Goal: Task Accomplishment & Management: Use online tool/utility

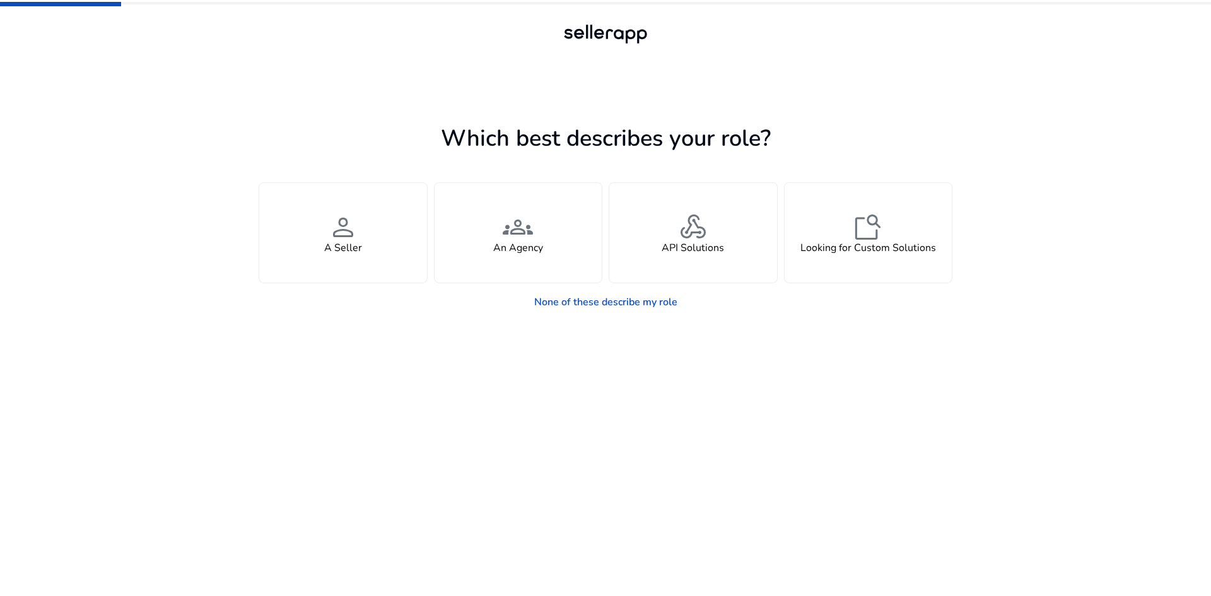
click at [758, 350] on app-seller-type "Which best describes your role? You manage your own brand or store and are look…" at bounding box center [606, 358] width 694 height 476
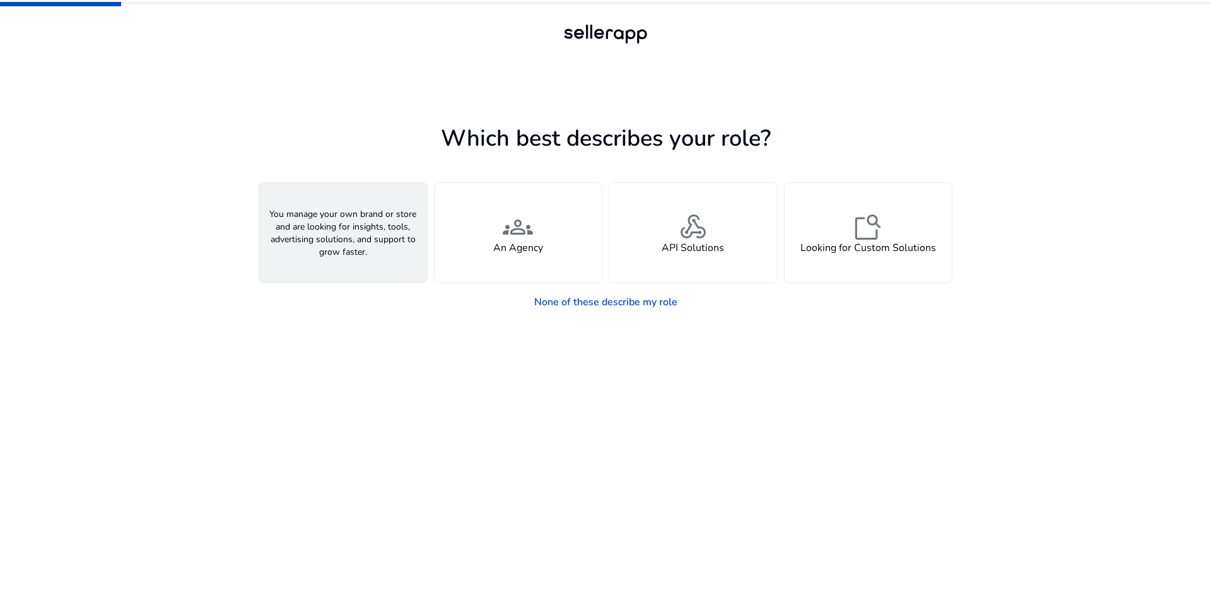
click at [348, 247] on h4 "A Seller" at bounding box center [343, 248] width 38 height 12
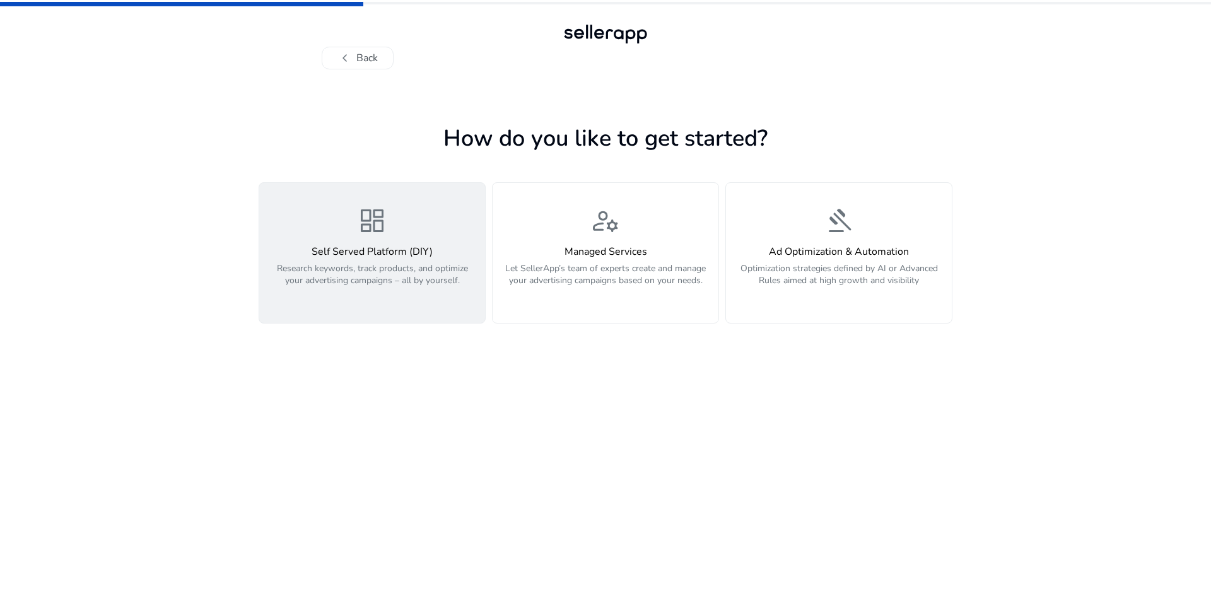
click at [353, 228] on div "dashboard Self Served Platform (DIY) Research keywords, track products, and opt…" at bounding box center [372, 253] width 211 height 95
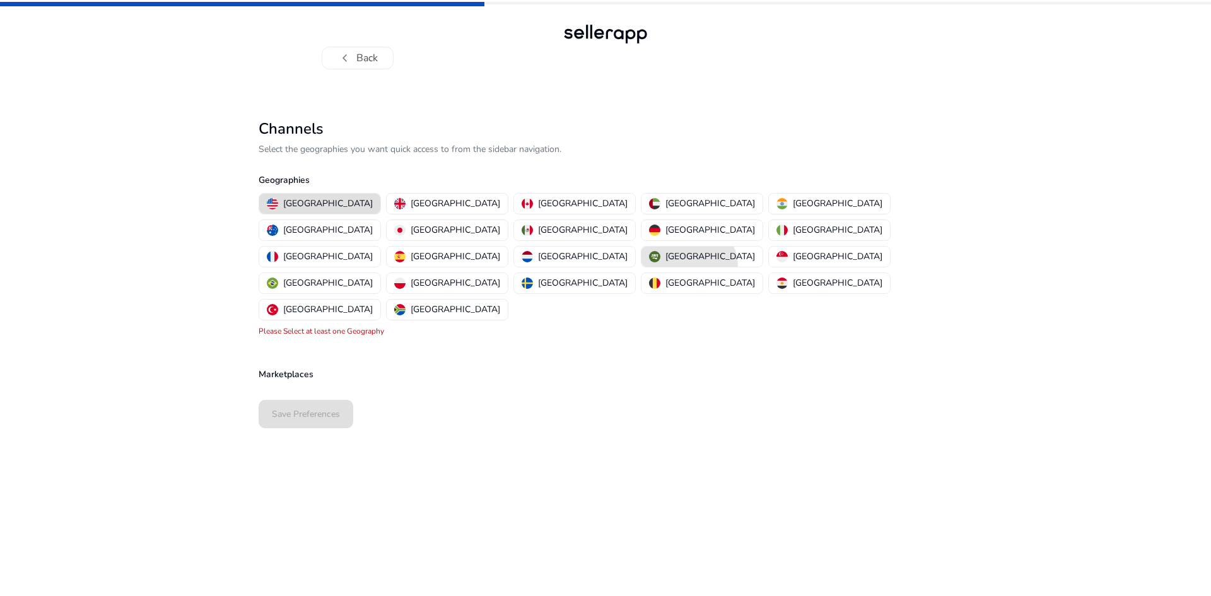
click at [645, 246] on mat-chip-option "[GEOGRAPHIC_DATA]" at bounding box center [702, 256] width 122 height 21
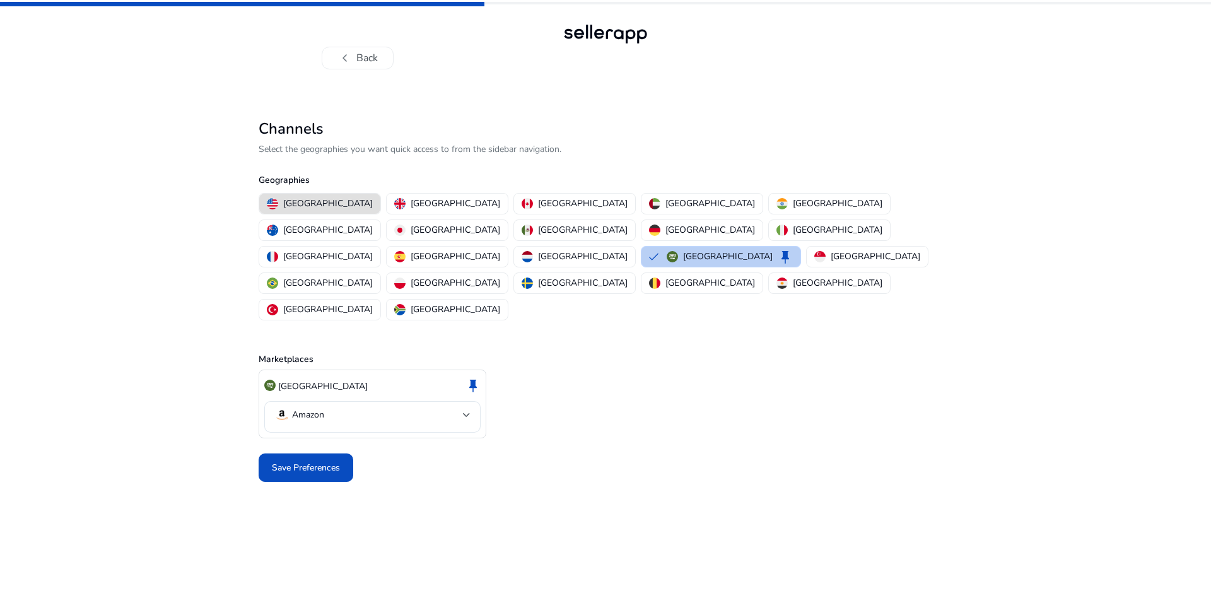
click at [683, 250] on p "[GEOGRAPHIC_DATA]" at bounding box center [728, 256] width 90 height 13
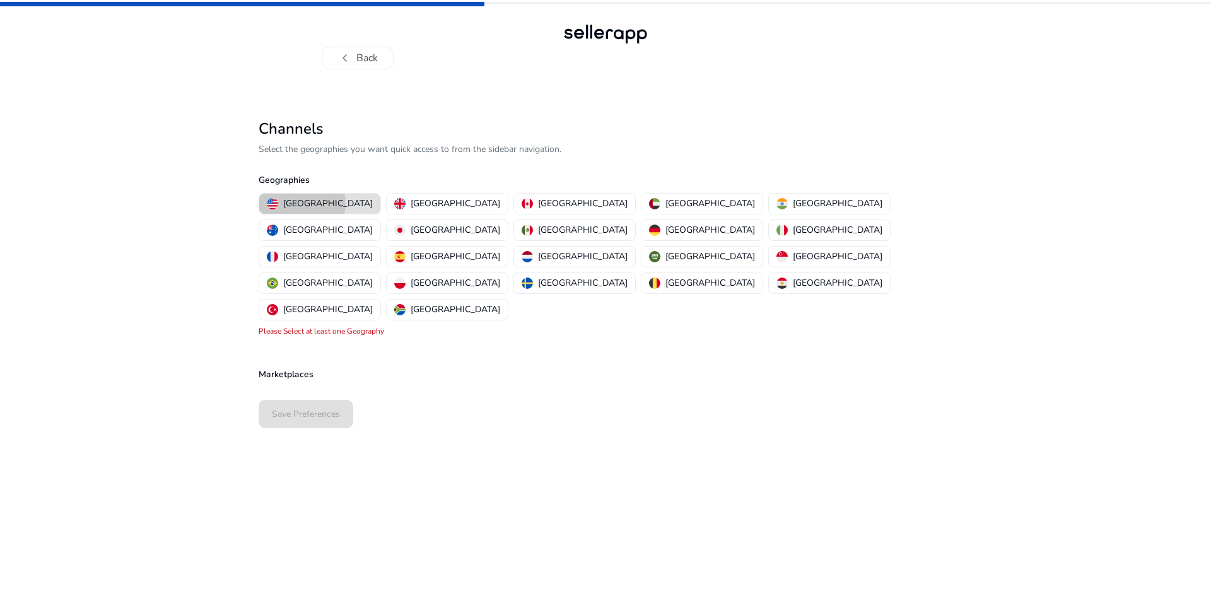
click at [294, 204] on p "[GEOGRAPHIC_DATA]" at bounding box center [328, 203] width 90 height 13
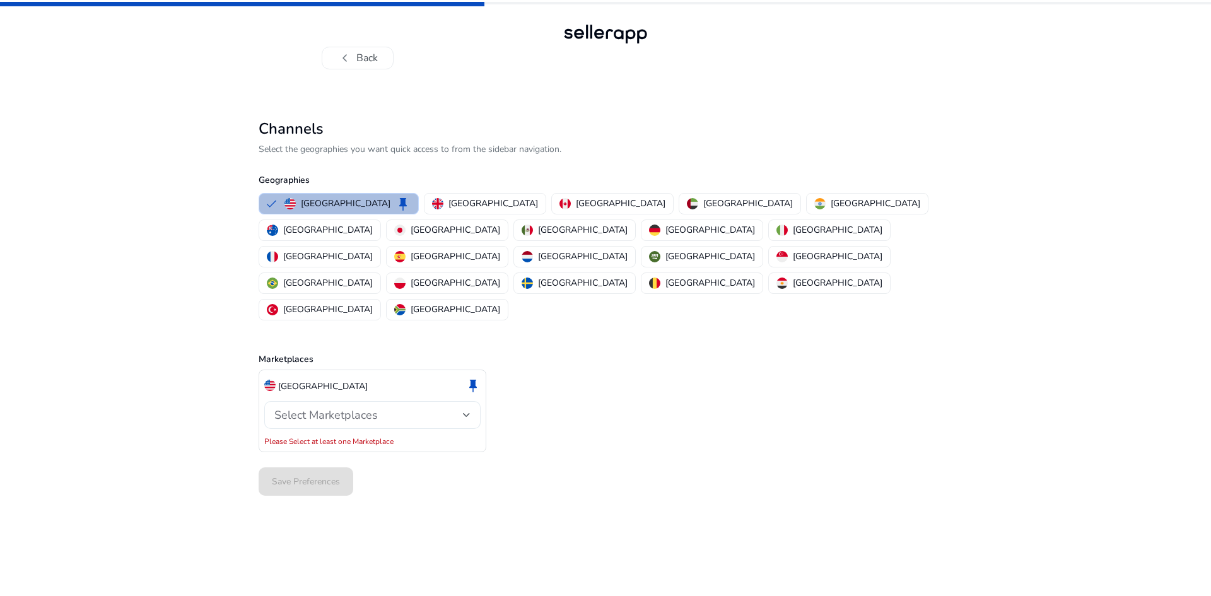
click at [354, 408] on span "Select Marketplaces" at bounding box center [325, 415] width 103 height 15
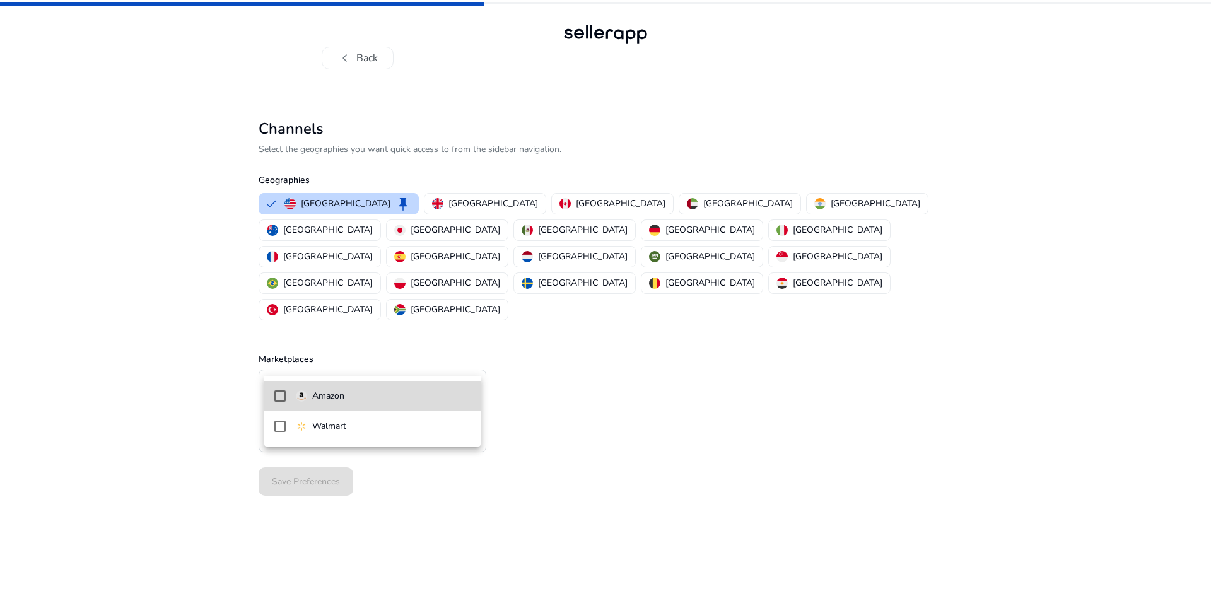
click at [279, 395] on mat-pseudo-checkbox at bounding box center [279, 396] width 11 height 11
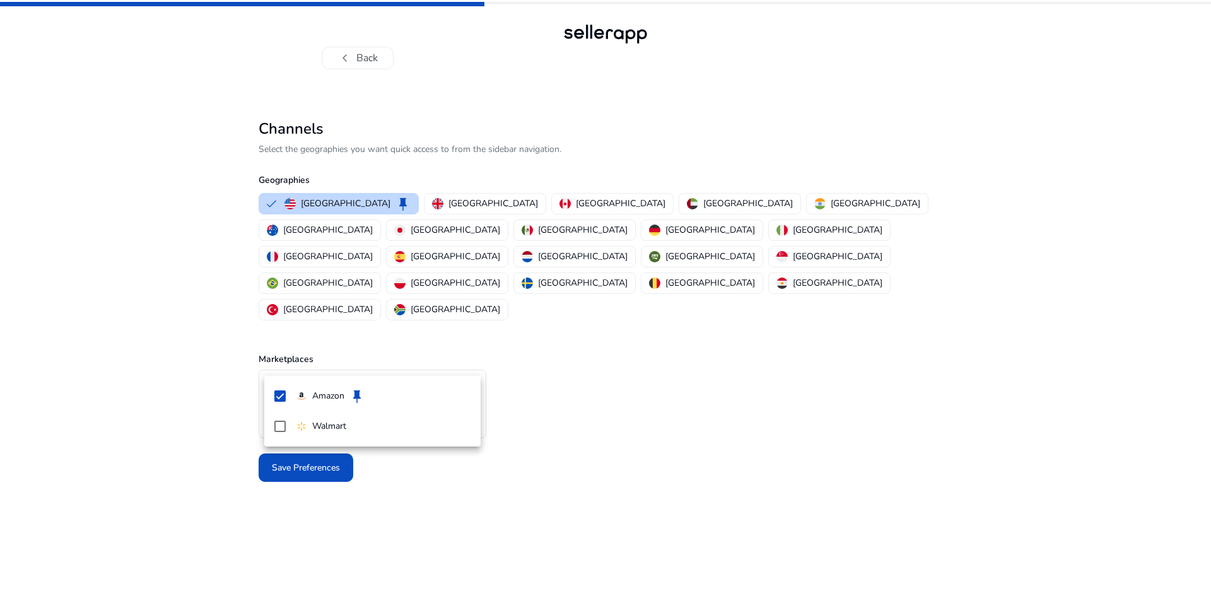
click at [587, 399] on div at bounding box center [605, 298] width 1211 height 596
click at [332, 453] on span at bounding box center [306, 468] width 95 height 30
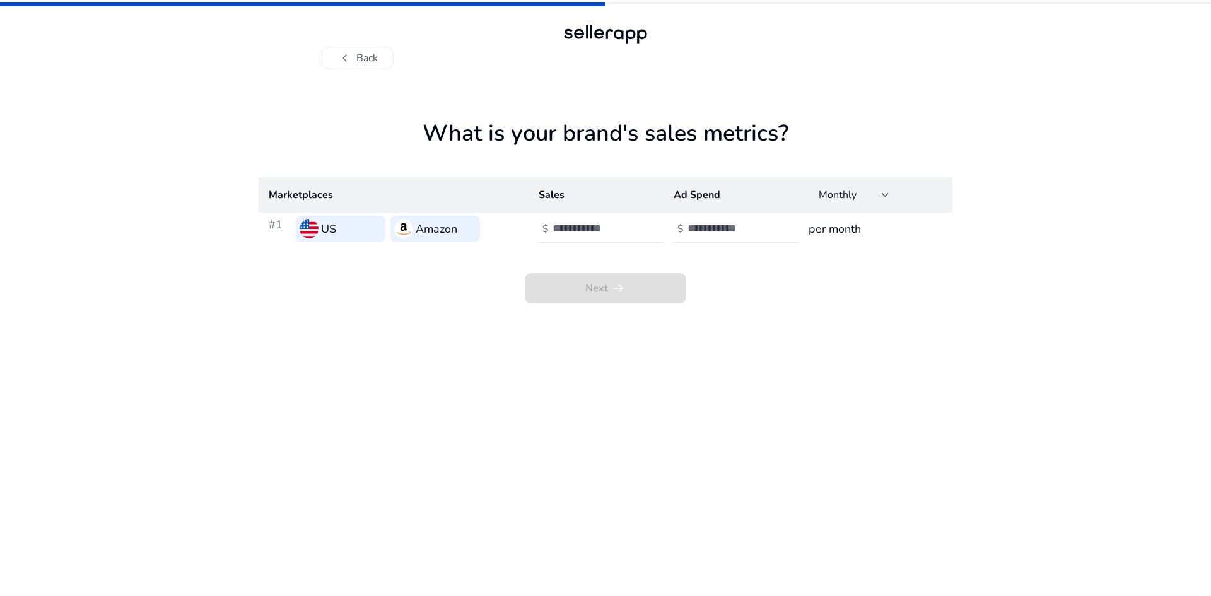
click at [607, 231] on input "number" at bounding box center [595, 228] width 85 height 14
click at [596, 233] on input "number" at bounding box center [595, 228] width 85 height 14
type input "*"
click at [711, 229] on input "number" at bounding box center [730, 228] width 85 height 14
type input "*"
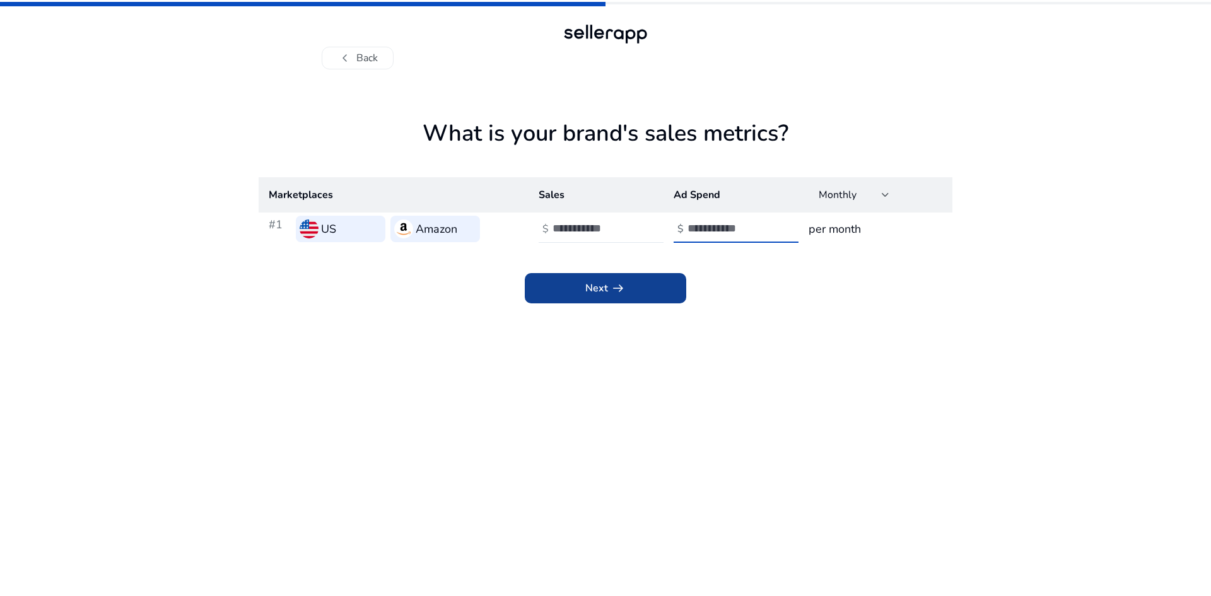
click at [609, 283] on app-icon "arrow_right_alt" at bounding box center [617, 288] width 18 height 15
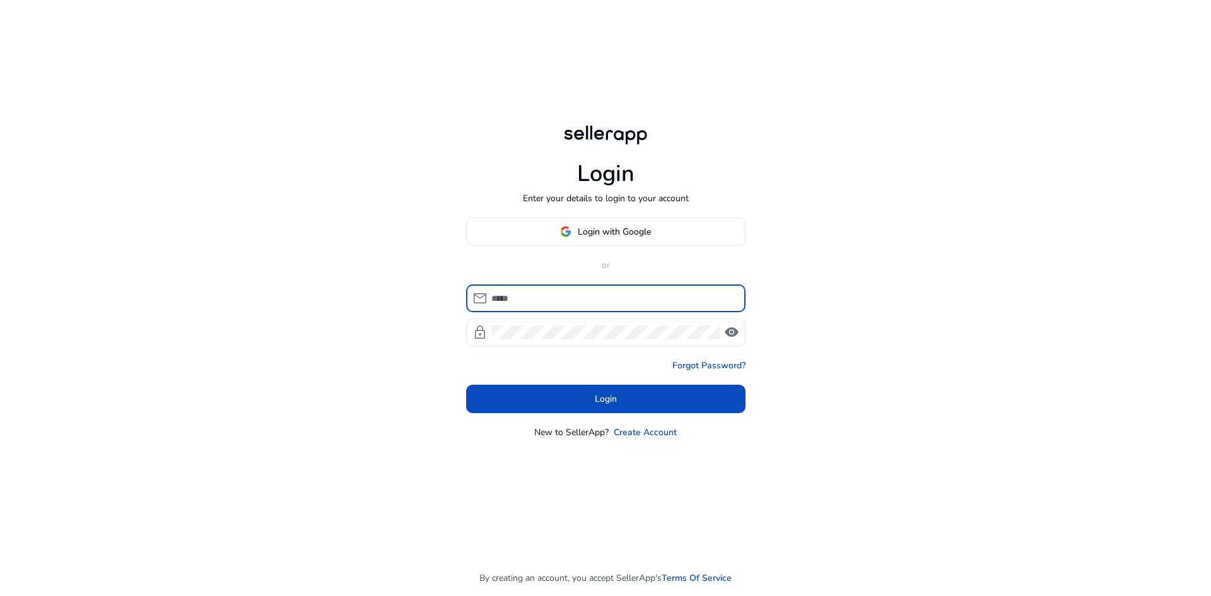
click at [531, 303] on input at bounding box center [613, 298] width 244 height 14
type input "**********"
click at [732, 335] on span "visibility" at bounding box center [731, 332] width 15 height 15
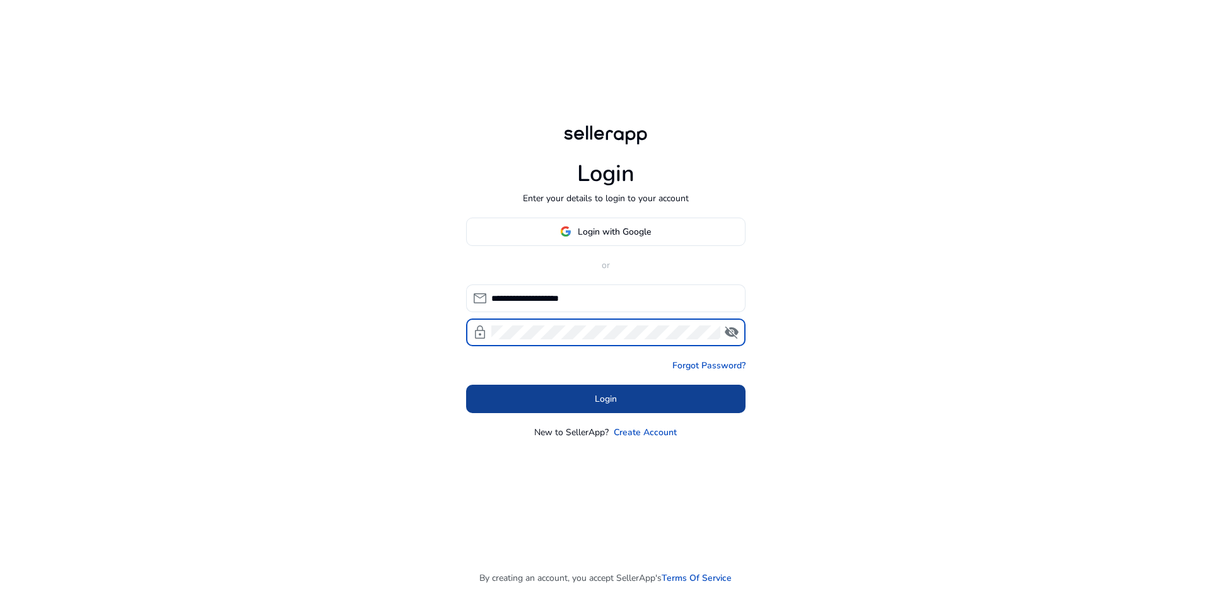
click at [601, 397] on span "Login" at bounding box center [606, 398] width 22 height 13
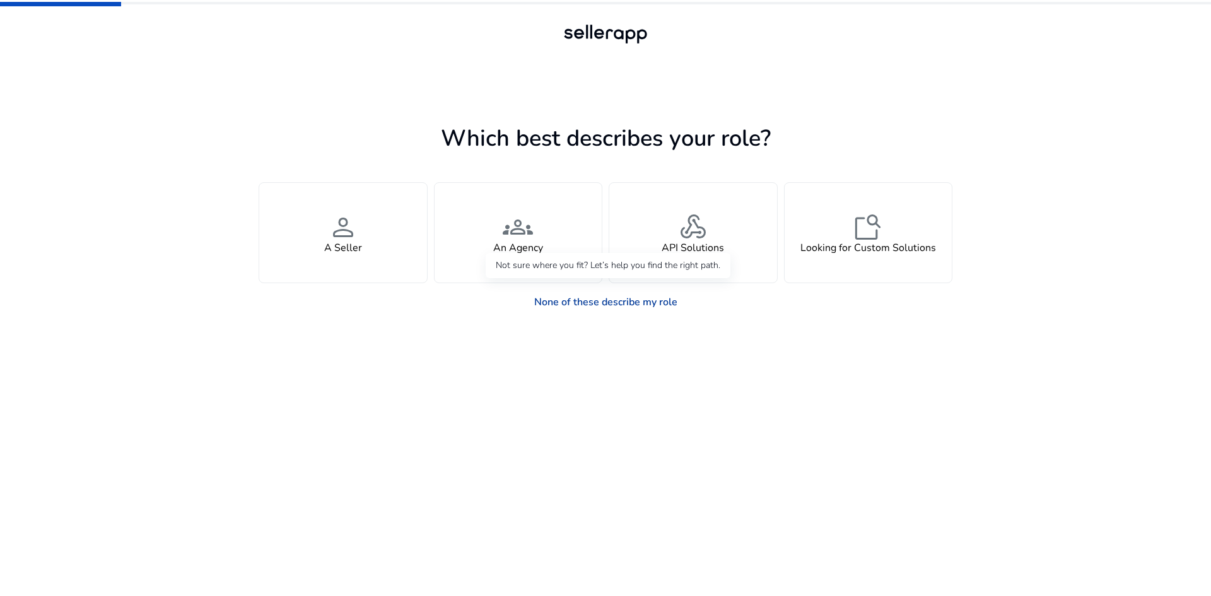
click at [601, 304] on link "None of these describe my role" at bounding box center [605, 302] width 163 height 25
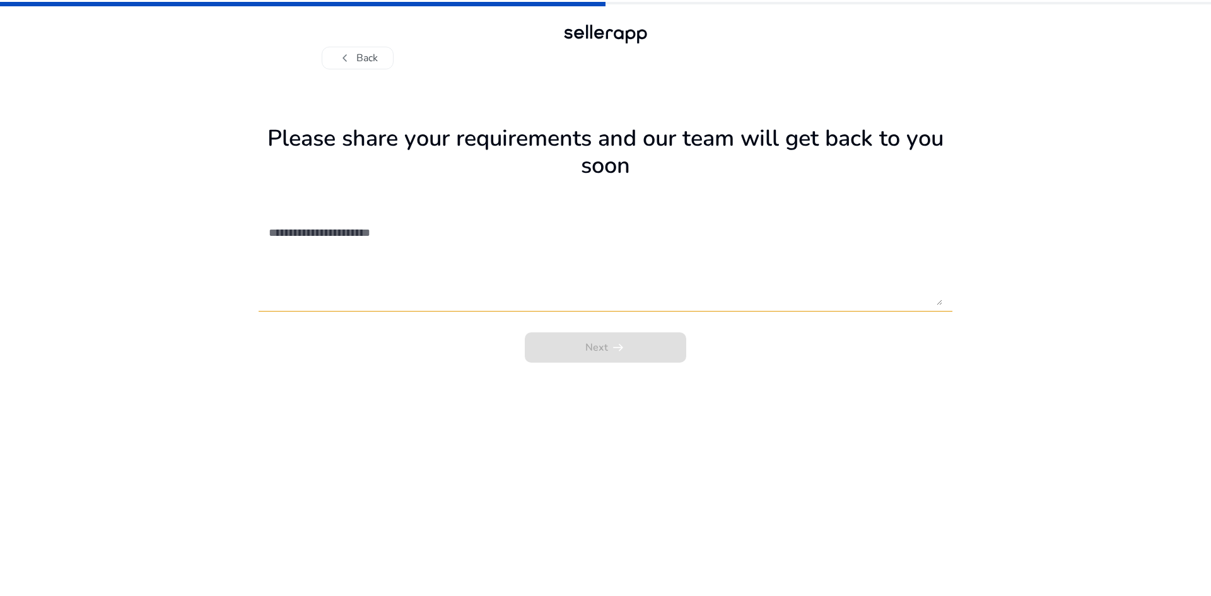
drag, startPoint x: 352, startPoint y: 62, endPoint x: 373, endPoint y: 198, distance: 137.8
click at [367, 147] on div "chevron_left Back Please share your requirements and our team will get back to …" at bounding box center [605, 298] width 1211 height 596
click at [384, 258] on textarea at bounding box center [606, 261] width 674 height 90
click at [371, 63] on button "chevron_left Back" at bounding box center [358, 58] width 72 height 23
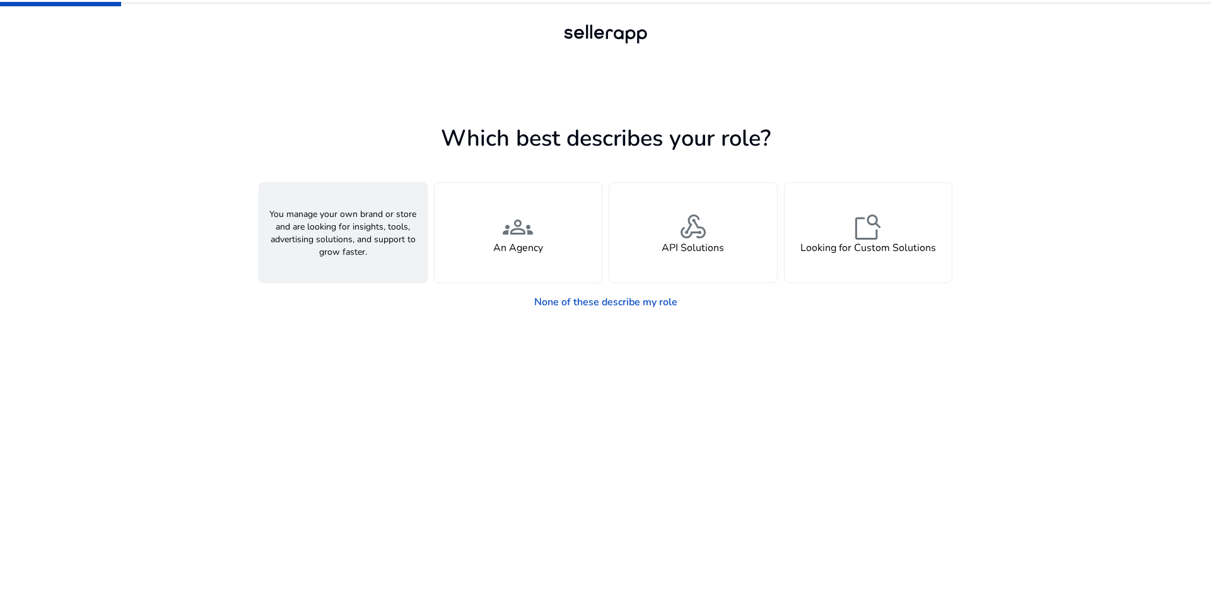
click at [379, 237] on div "person A Seller" at bounding box center [343, 233] width 168 height 100
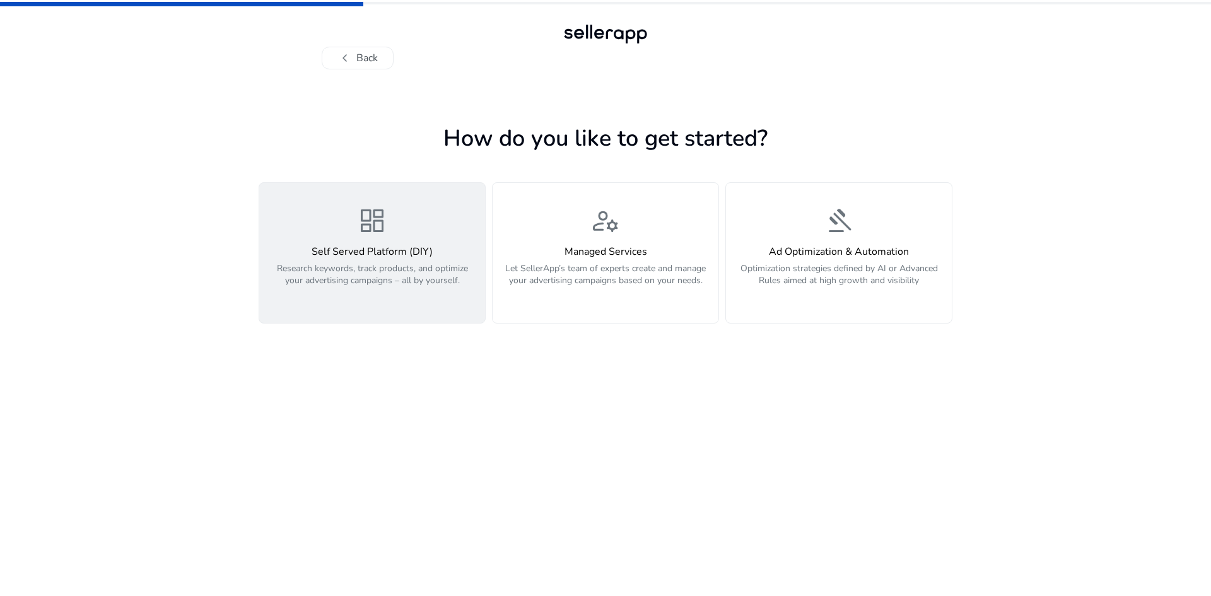
click at [433, 283] on p "Research keywords, track products, and optimize your advertising campaigns – al…" at bounding box center [372, 281] width 211 height 38
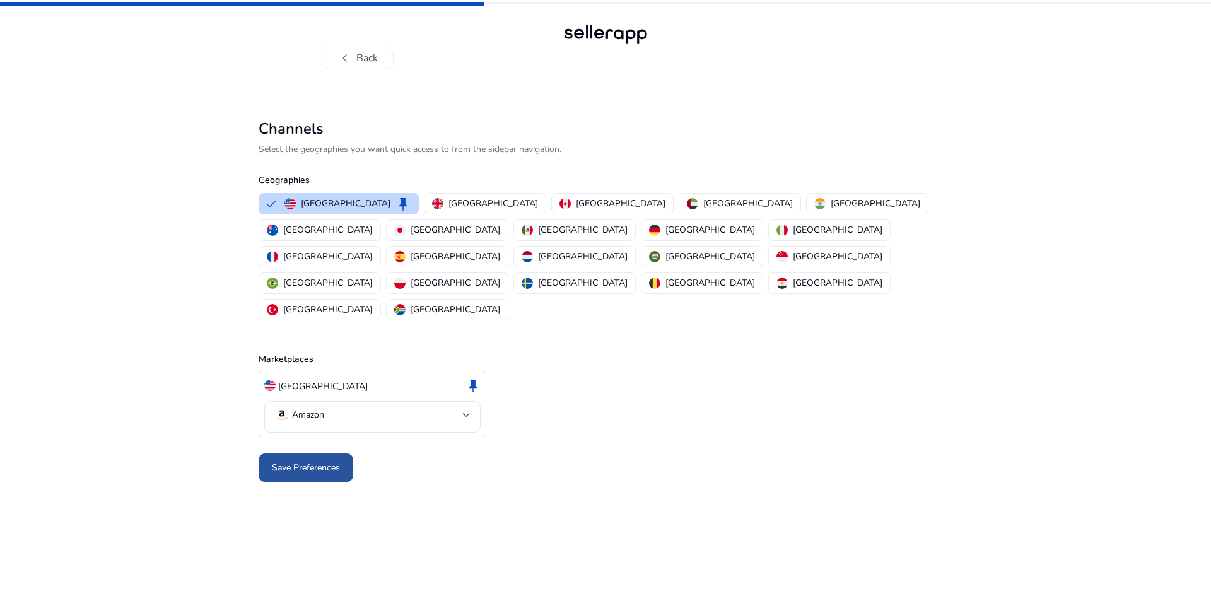
click at [319, 461] on span "Save Preferences" at bounding box center [306, 467] width 68 height 13
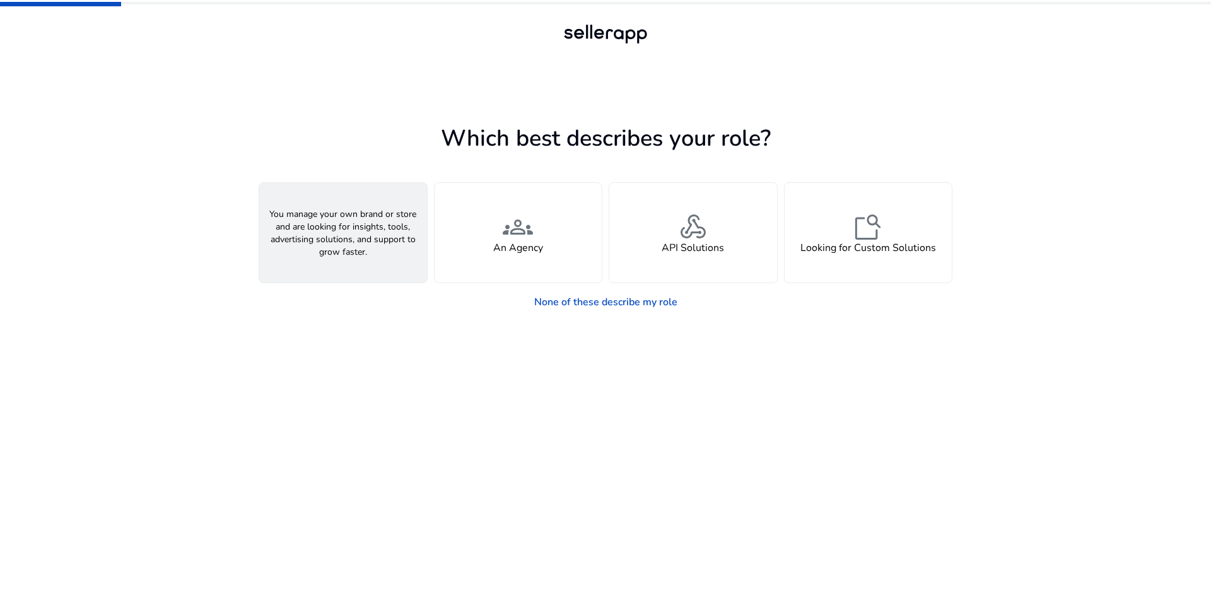
click at [375, 235] on div "person A Seller" at bounding box center [343, 233] width 168 height 100
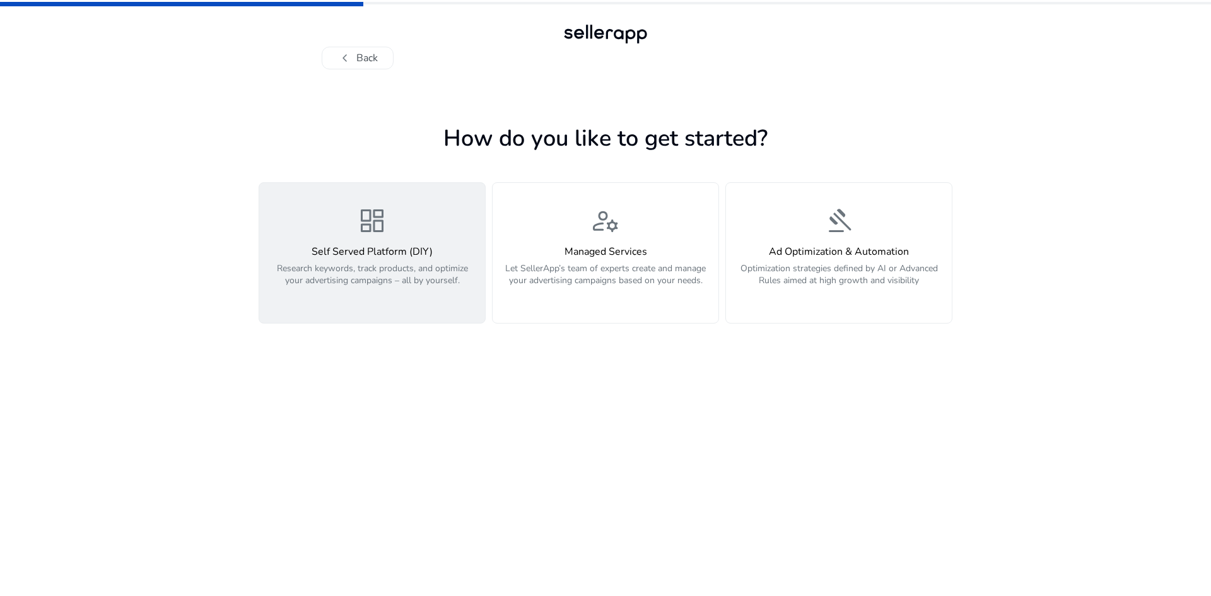
click at [388, 260] on div "Self Served Platform (DIY) Research keywords, track products, and optimize your…" at bounding box center [372, 273] width 211 height 54
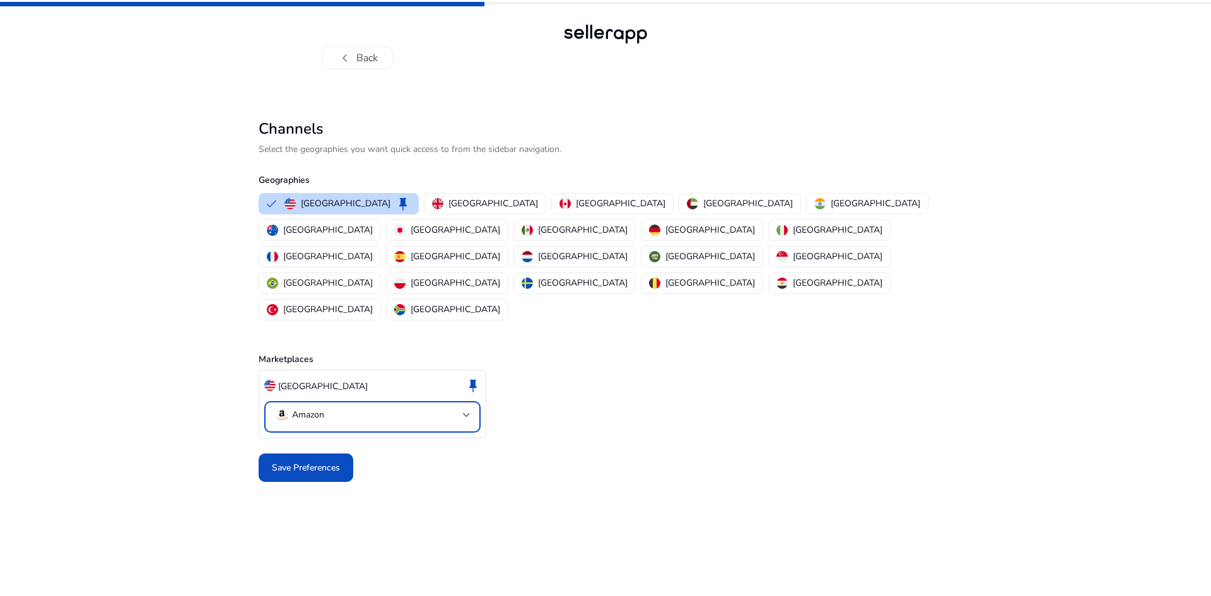
click at [412, 408] on mat-select-trigger "Amazon" at bounding box center [368, 415] width 189 height 15
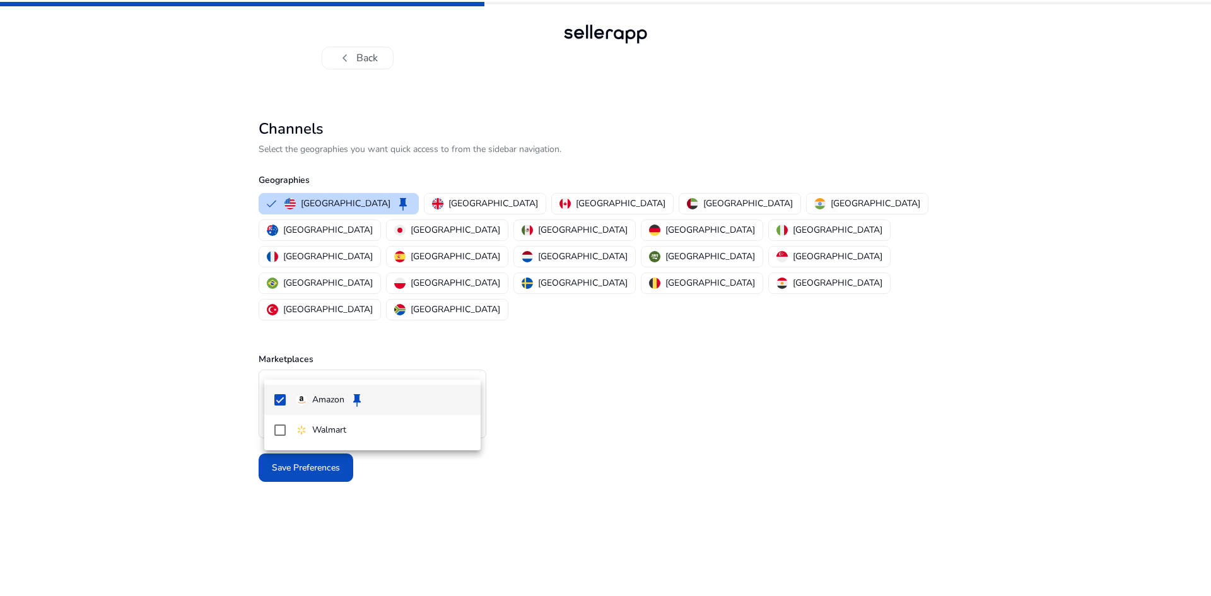
click at [662, 371] on div at bounding box center [605, 298] width 1211 height 596
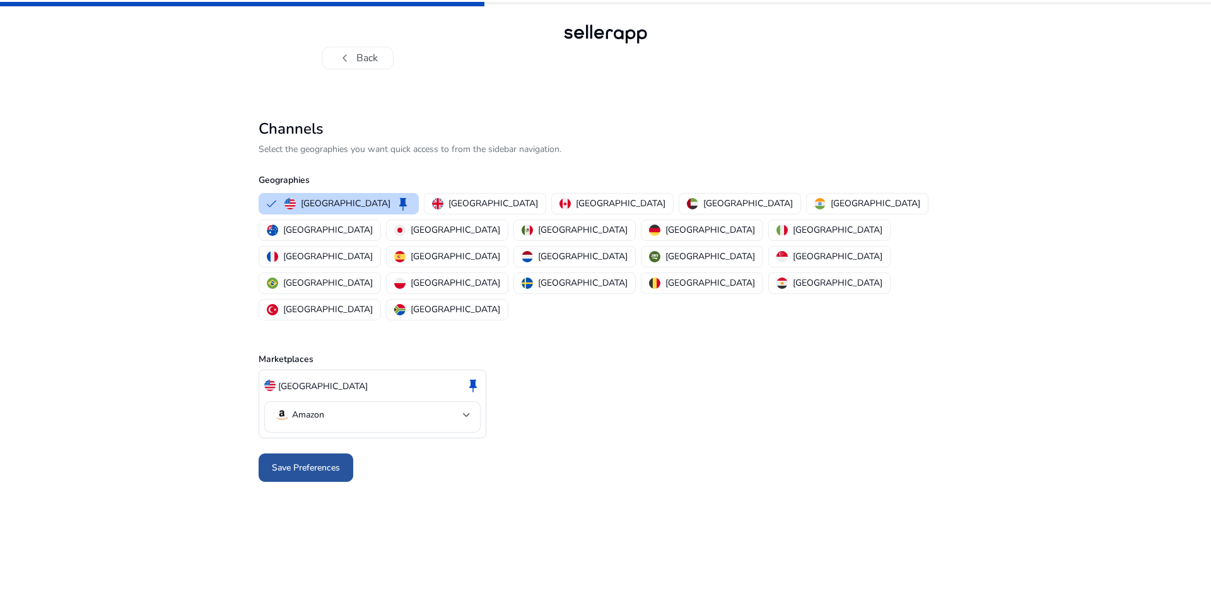
click at [316, 461] on span "Save Preferences" at bounding box center [306, 467] width 68 height 13
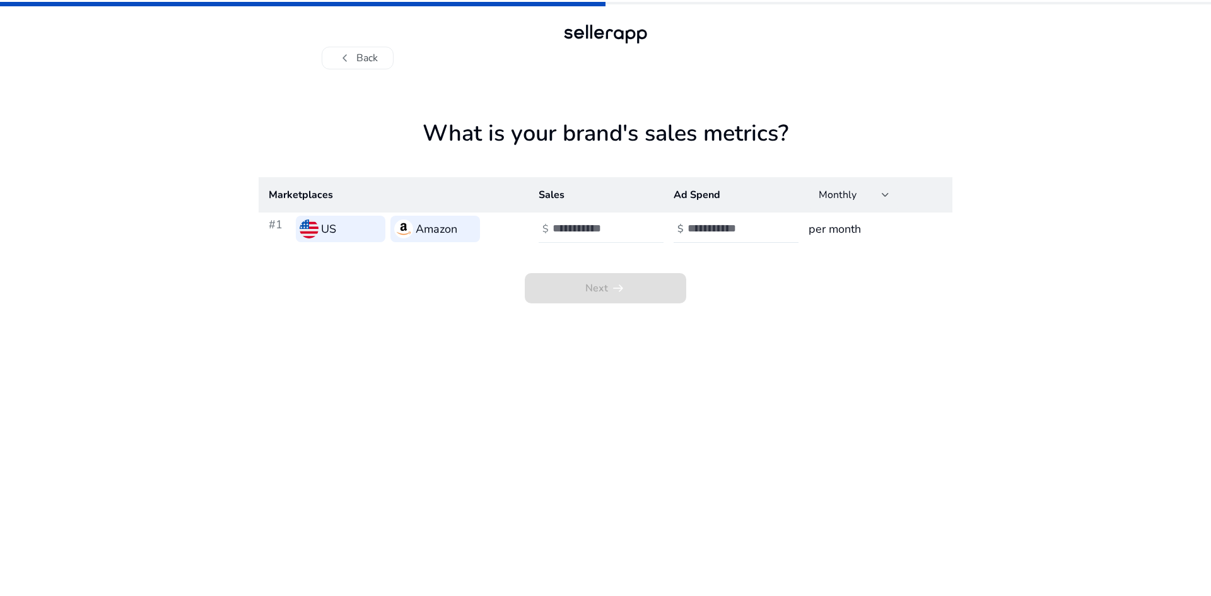
click at [580, 236] on div at bounding box center [610, 229] width 114 height 28
type input "*"
click at [715, 225] on input "number" at bounding box center [730, 228] width 85 height 14
type input "*"
click at [651, 277] on span at bounding box center [605, 288] width 161 height 30
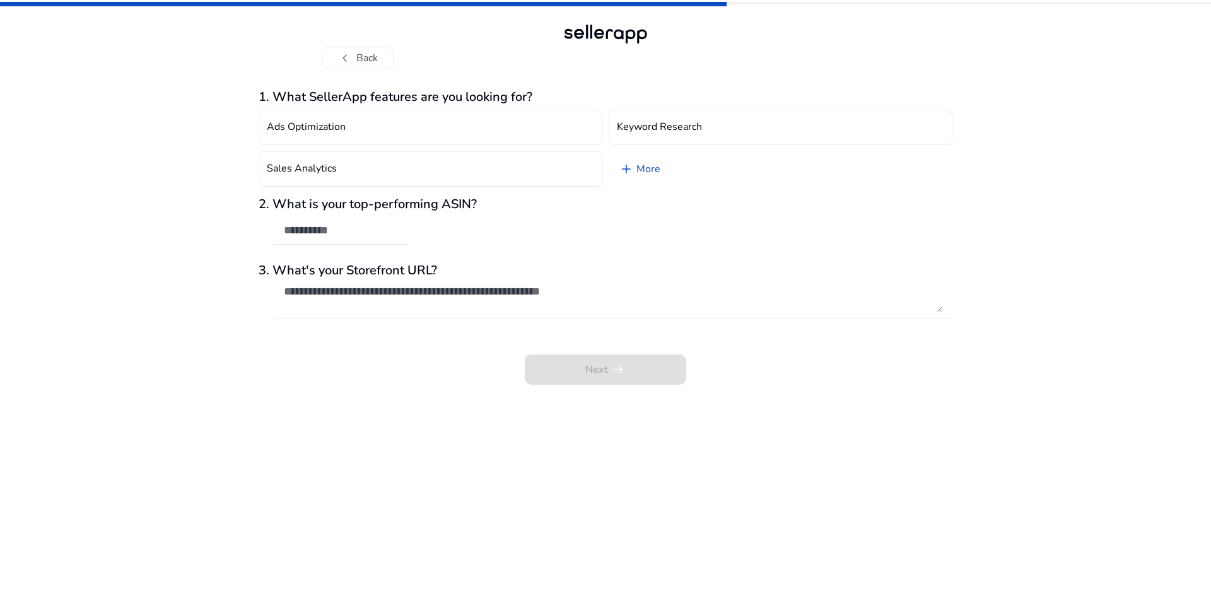
click at [618, 364] on div "Next arrow_right_alt" at bounding box center [606, 361] width 694 height 48
click at [344, 43] on div "chevron_left Back" at bounding box center [606, 45] width 568 height 48
click at [375, 54] on button "chevron_left Back" at bounding box center [358, 58] width 72 height 23
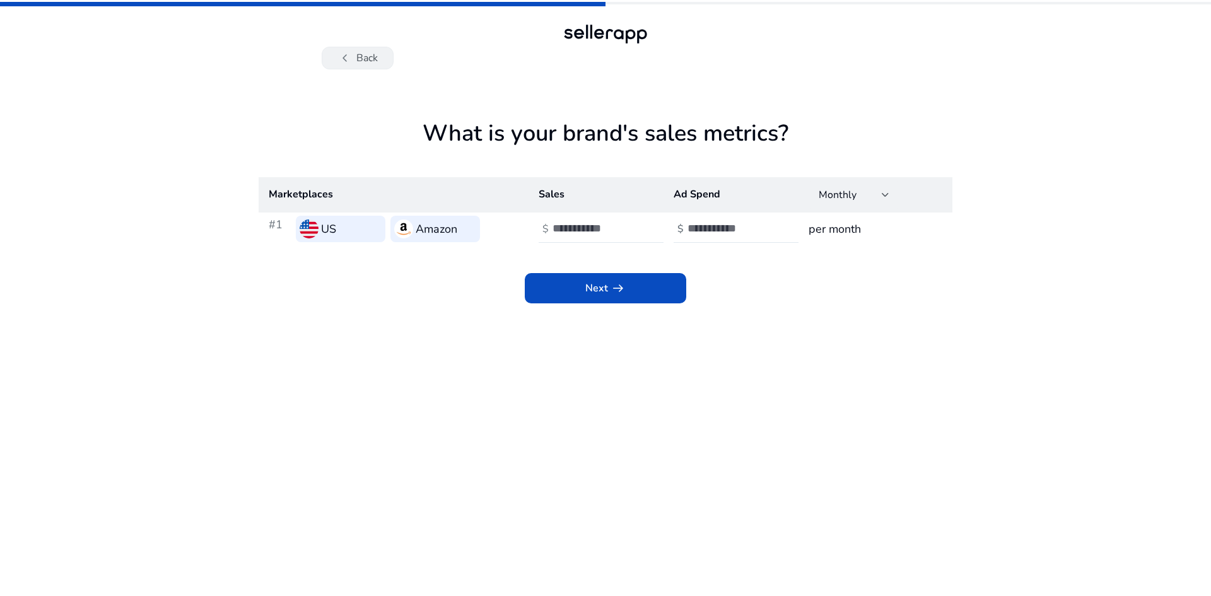
click at [372, 66] on button "chevron_left Back" at bounding box center [358, 58] width 72 height 23
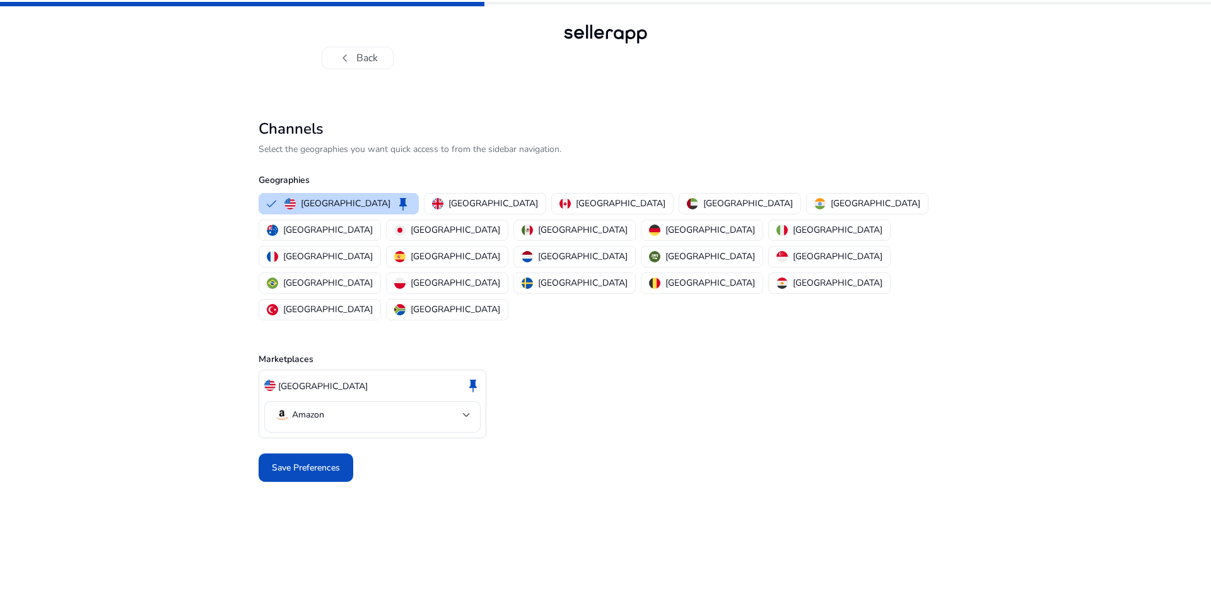
click at [369, 63] on button "chevron_left Back" at bounding box center [358, 58] width 72 height 23
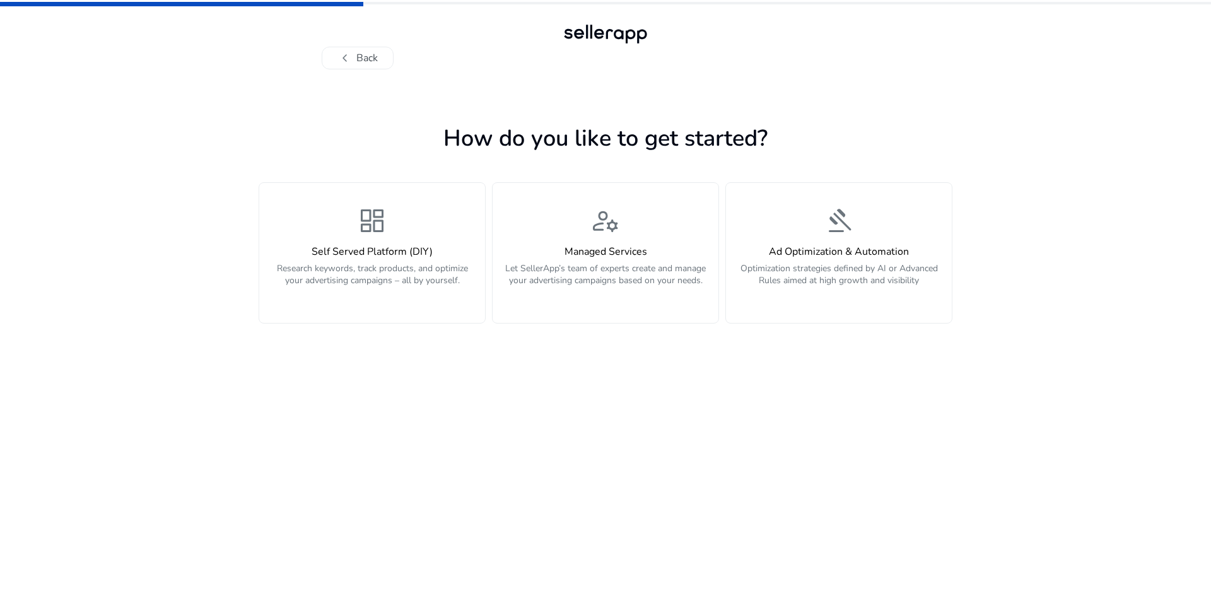
click at [369, 63] on button "chevron_left Back" at bounding box center [358, 58] width 72 height 23
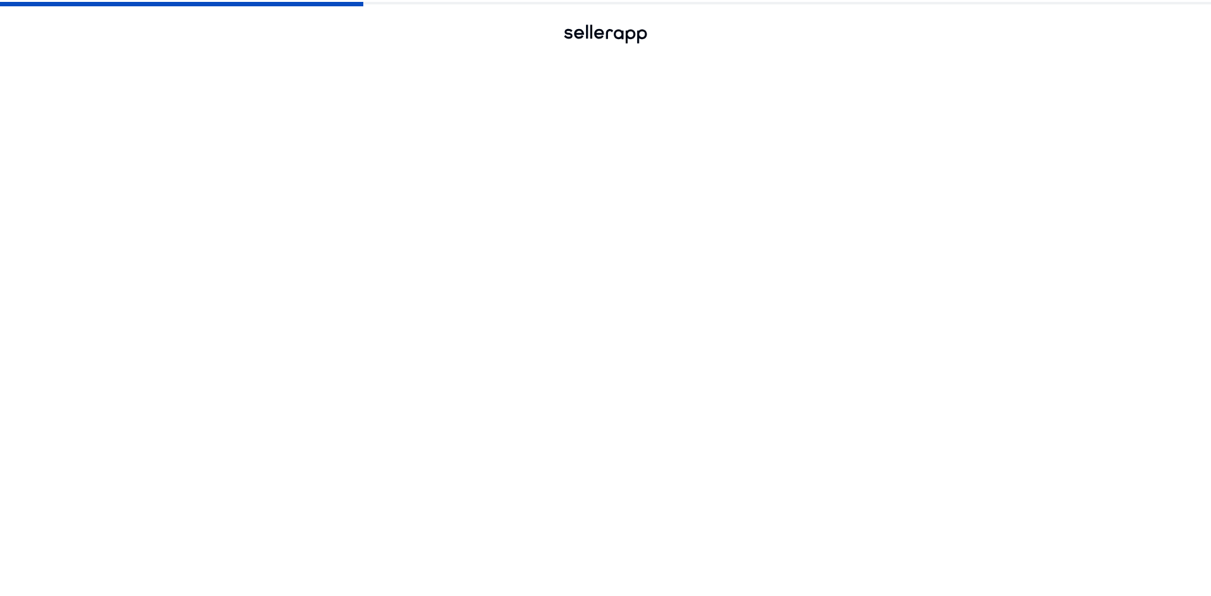
click at [369, 63] on button "chevron_left Back" at bounding box center [358, 58] width 72 height 23
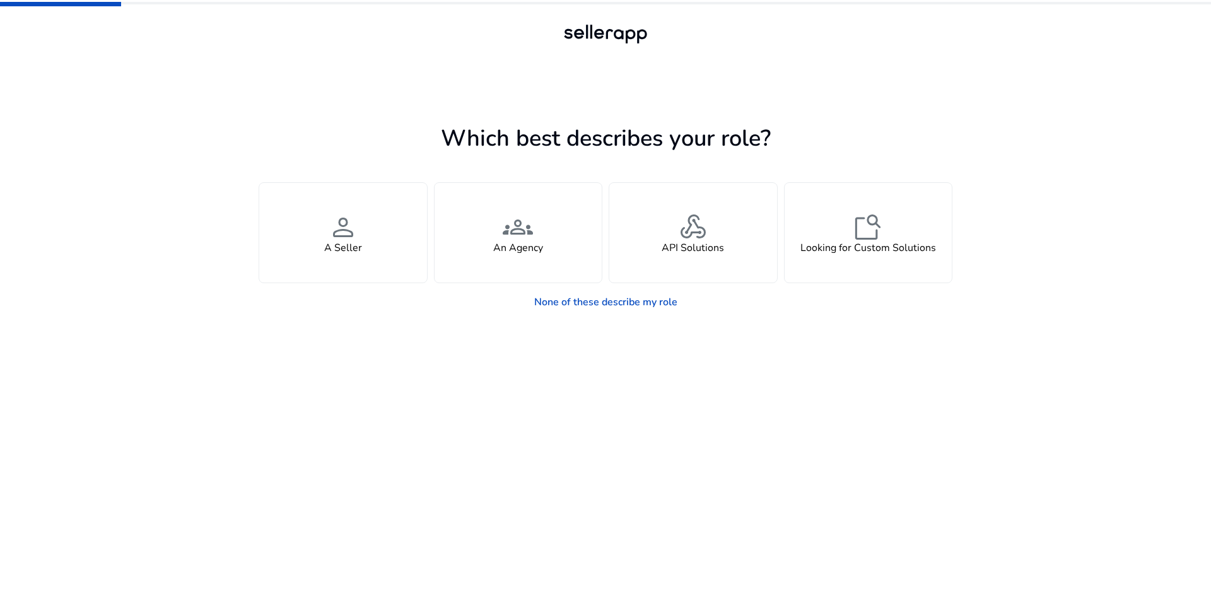
click at [369, 63] on div at bounding box center [606, 58] width 568 height 23
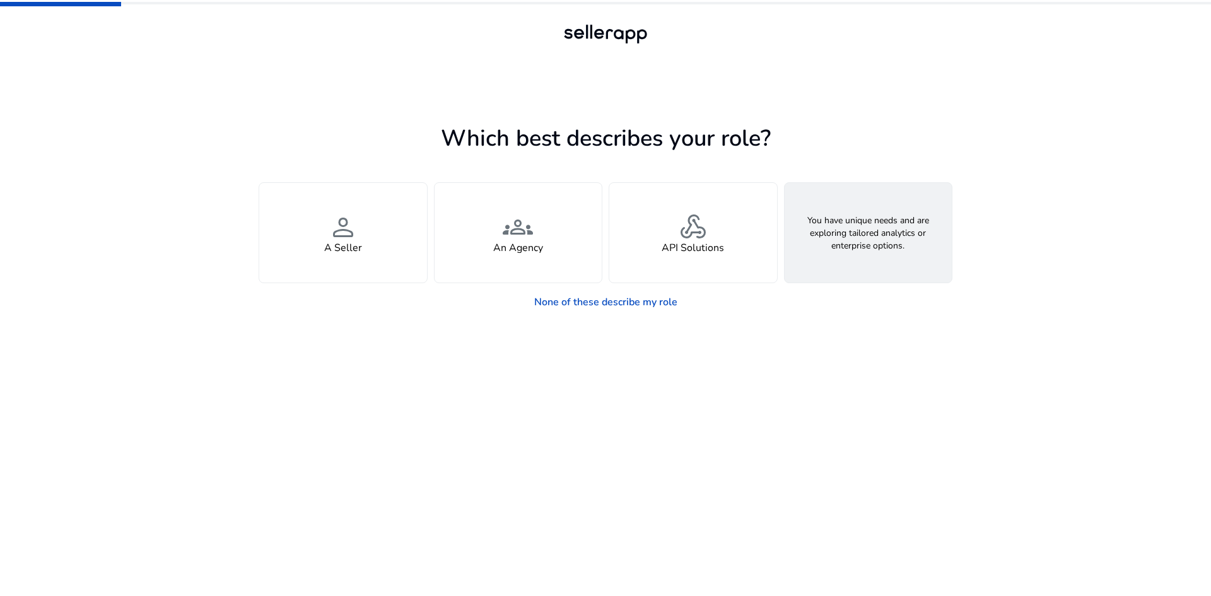
click at [878, 228] on span "feature_search" at bounding box center [868, 227] width 30 height 30
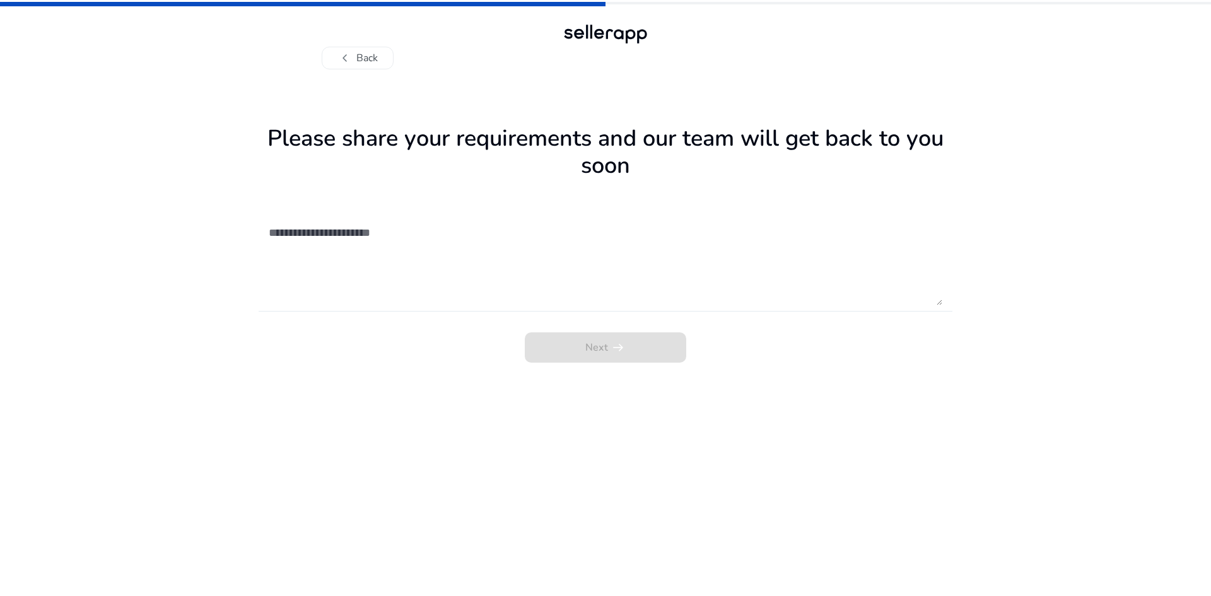
click at [399, 252] on textarea at bounding box center [606, 261] width 674 height 90
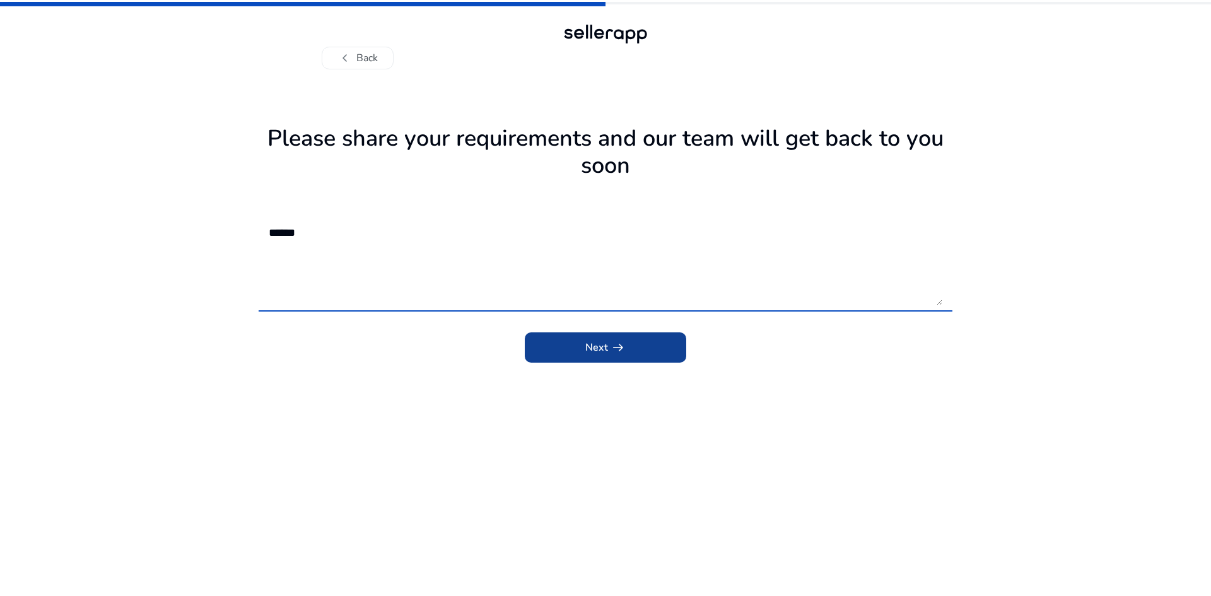
type textarea "******"
click at [577, 343] on span "submit" at bounding box center [605, 347] width 161 height 30
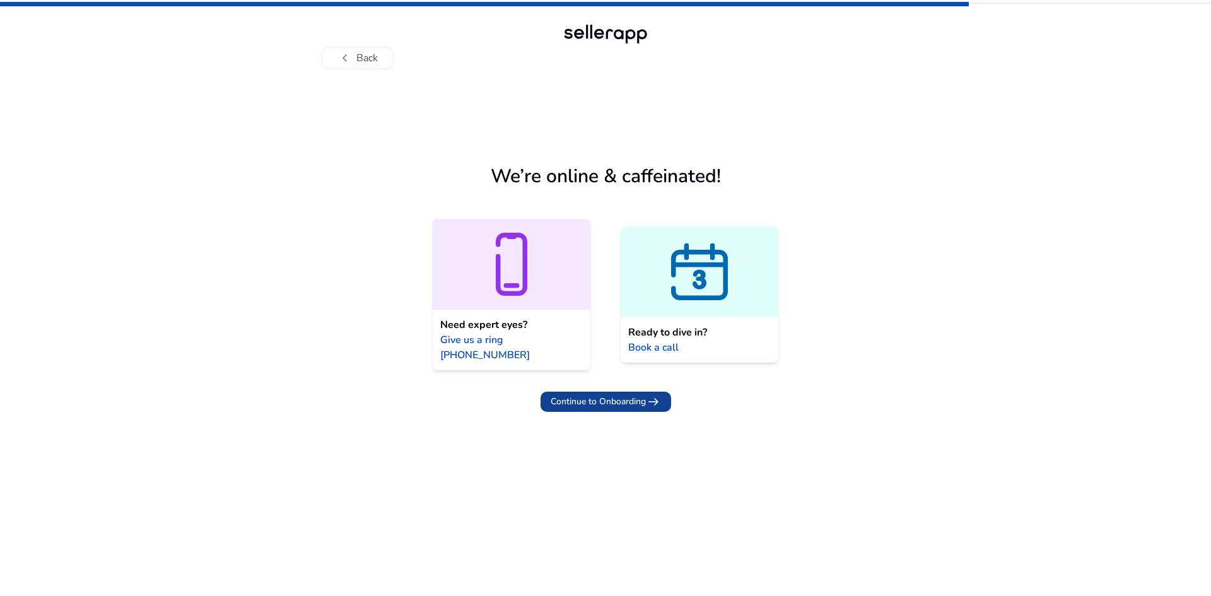
click at [601, 395] on span "Continue to Onboarding" at bounding box center [598, 401] width 95 height 13
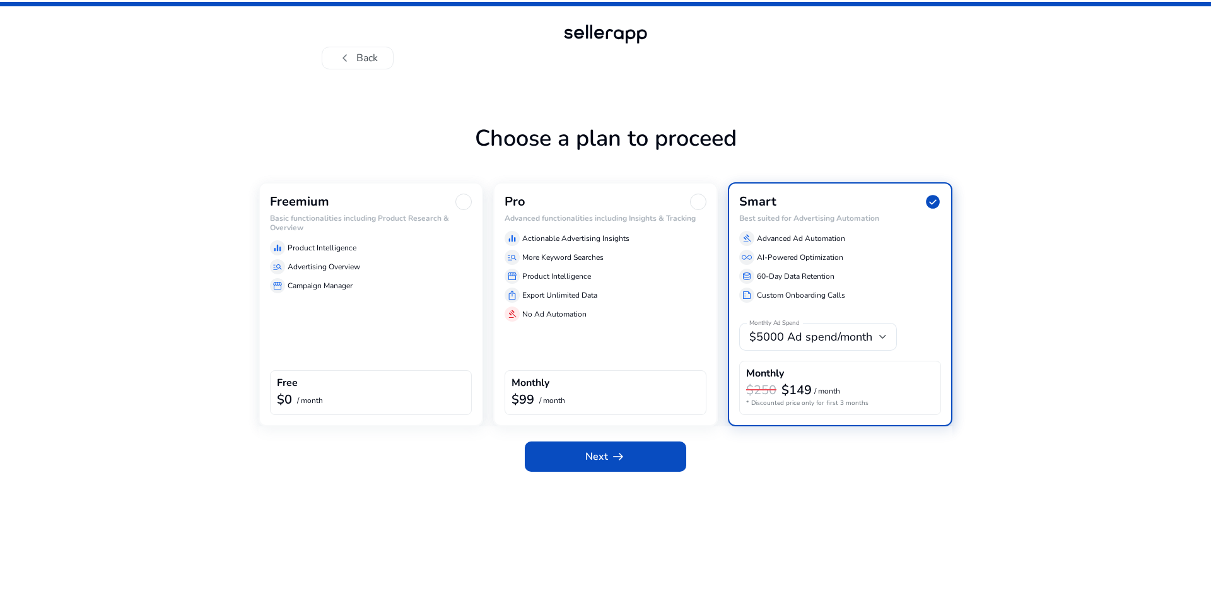
click at [387, 286] on div "storefront Campaign Manager" at bounding box center [371, 285] width 202 height 15
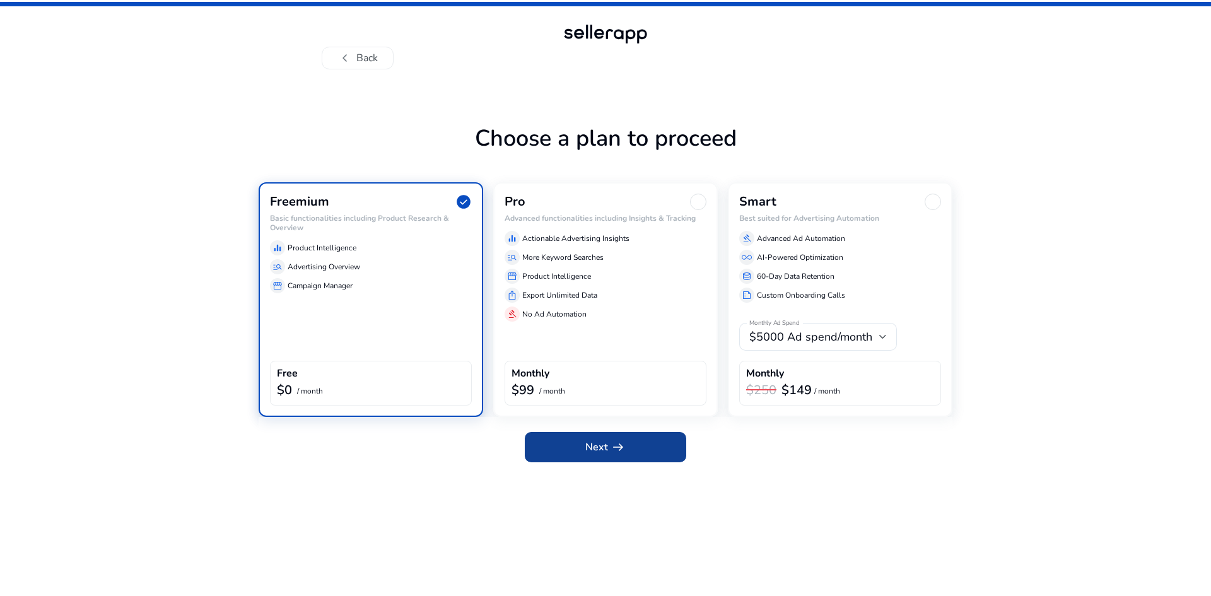
click at [605, 446] on span "Next arrow_right_alt" at bounding box center [605, 447] width 40 height 15
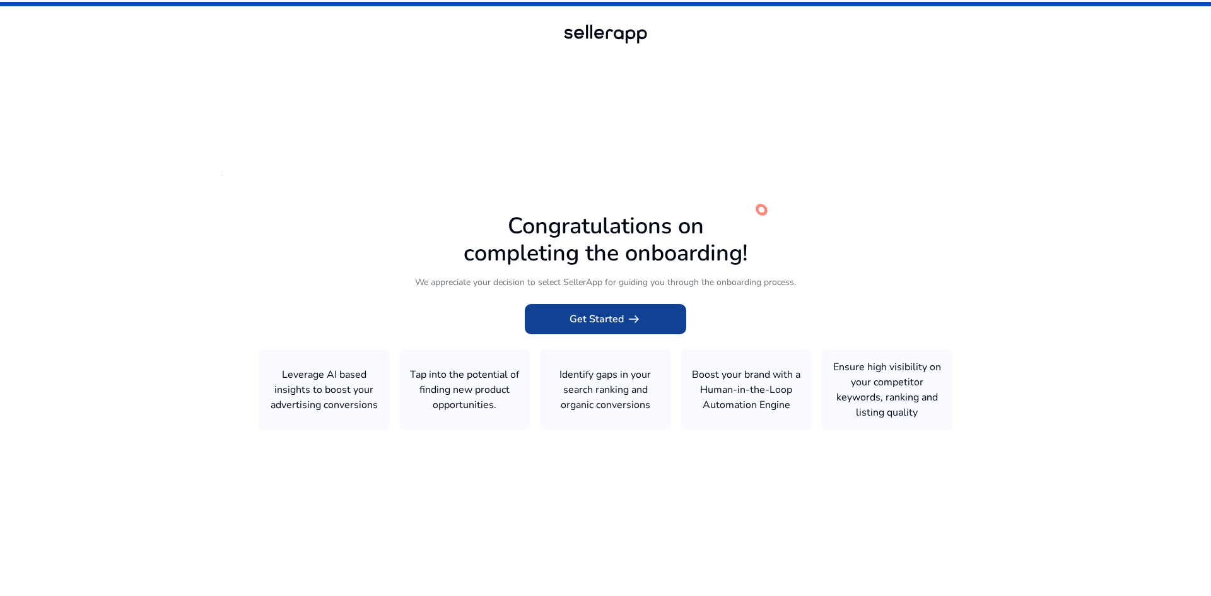
click at [630, 325] on span "arrow_right_alt" at bounding box center [633, 319] width 15 height 15
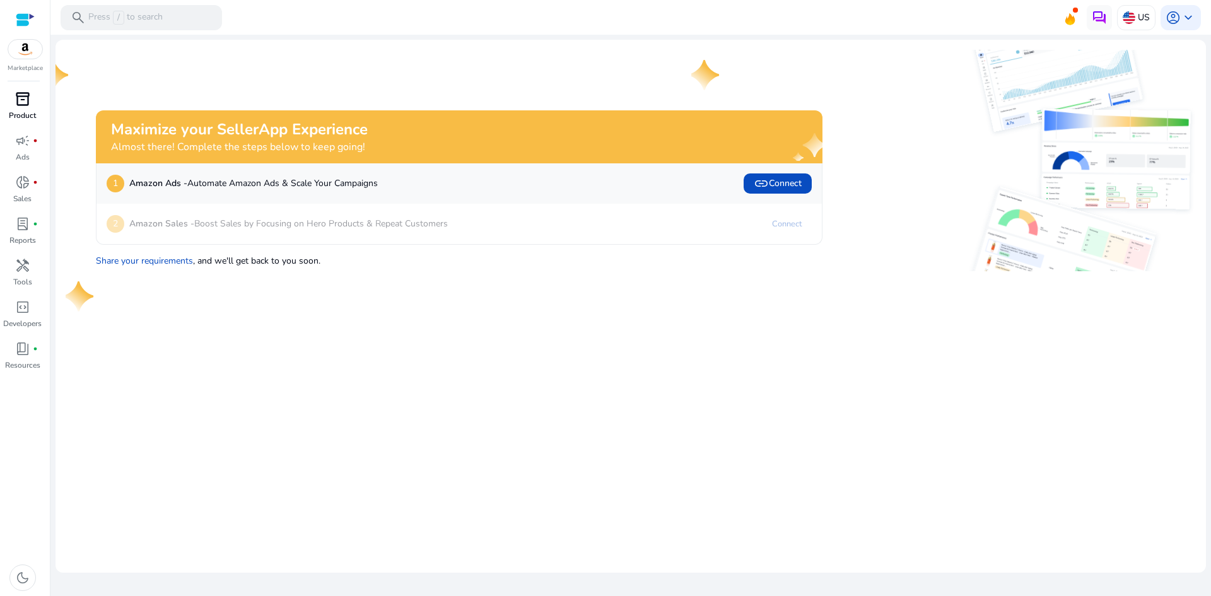
click at [17, 103] on span "inventory_2" at bounding box center [22, 98] width 15 height 15
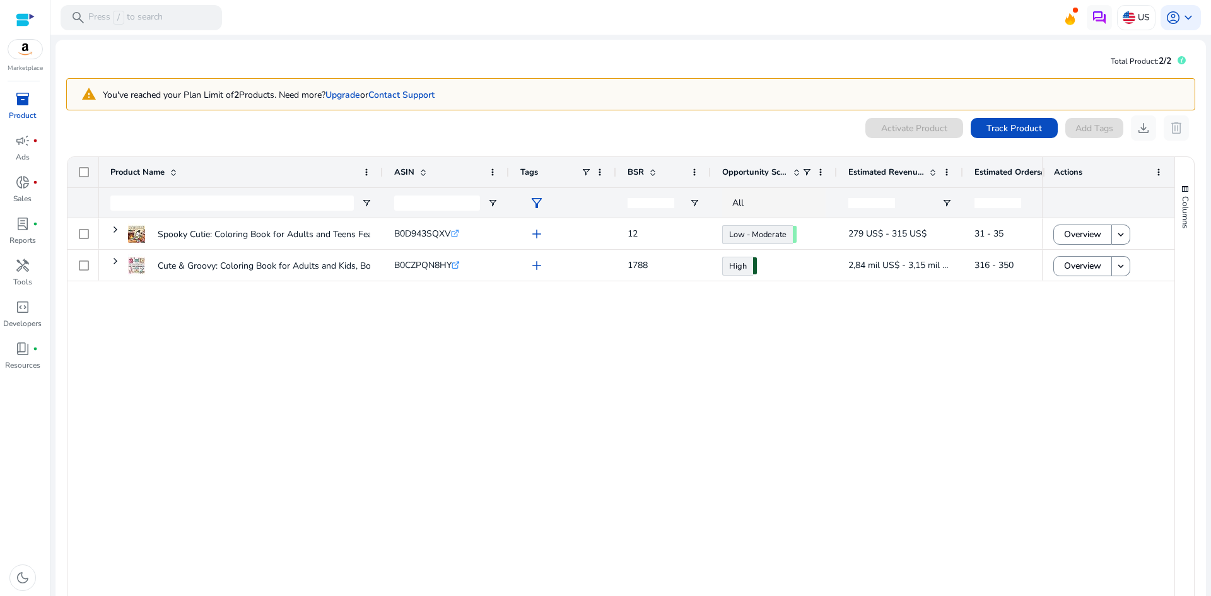
click at [443, 360] on div "Spooky Cutie: Coloring Book for Adults and Teens Featuring Adorable... B0D943SQ…" at bounding box center [570, 414] width 943 height 392
drag, startPoint x: 963, startPoint y: 175, endPoint x: 980, endPoint y: 171, distance: 17.6
click at [980, 171] on div at bounding box center [979, 172] width 5 height 30
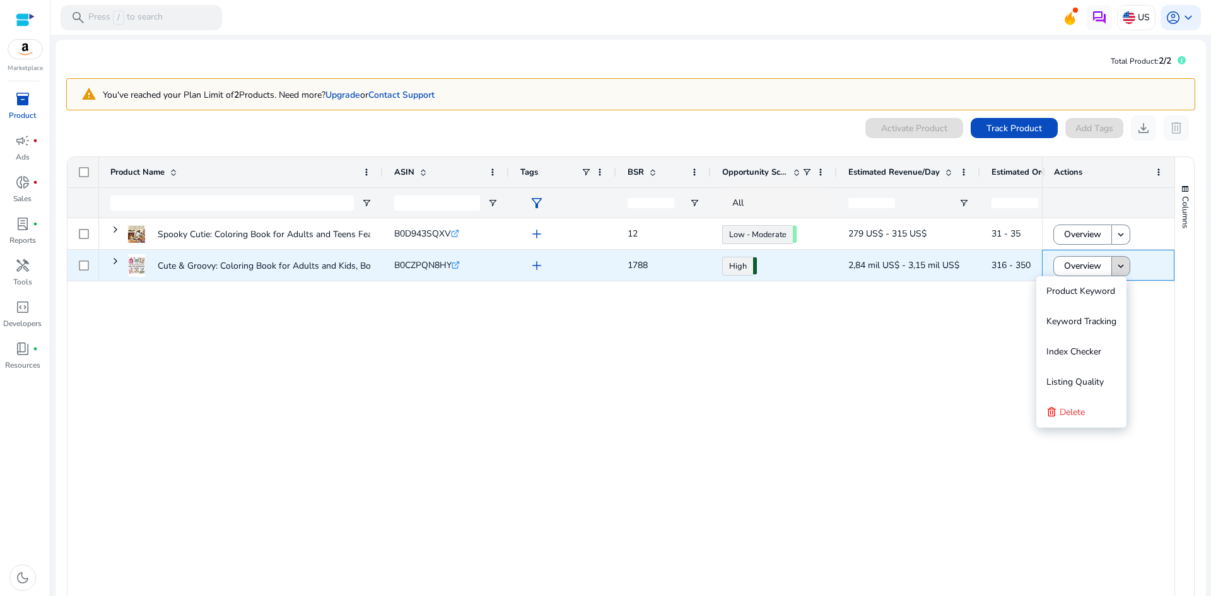
click at [1115, 266] on mat-icon "keyboard_arrow_down" at bounding box center [1120, 266] width 11 height 11
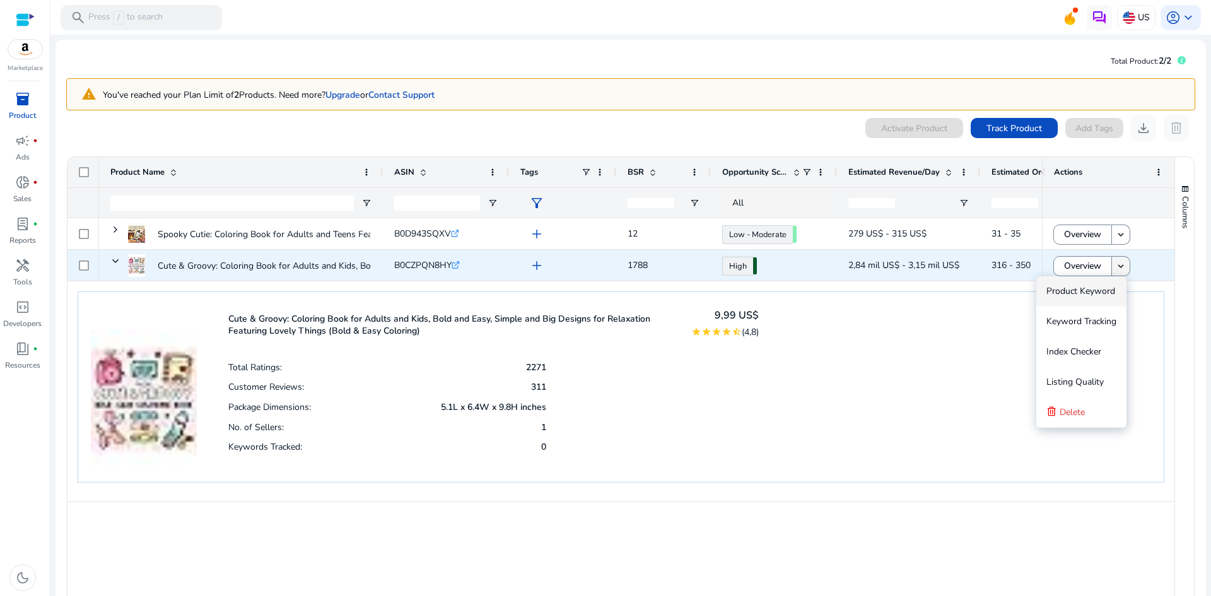
click at [1115, 266] on mat-icon "keyboard_arrow_down" at bounding box center [1120, 266] width 11 height 11
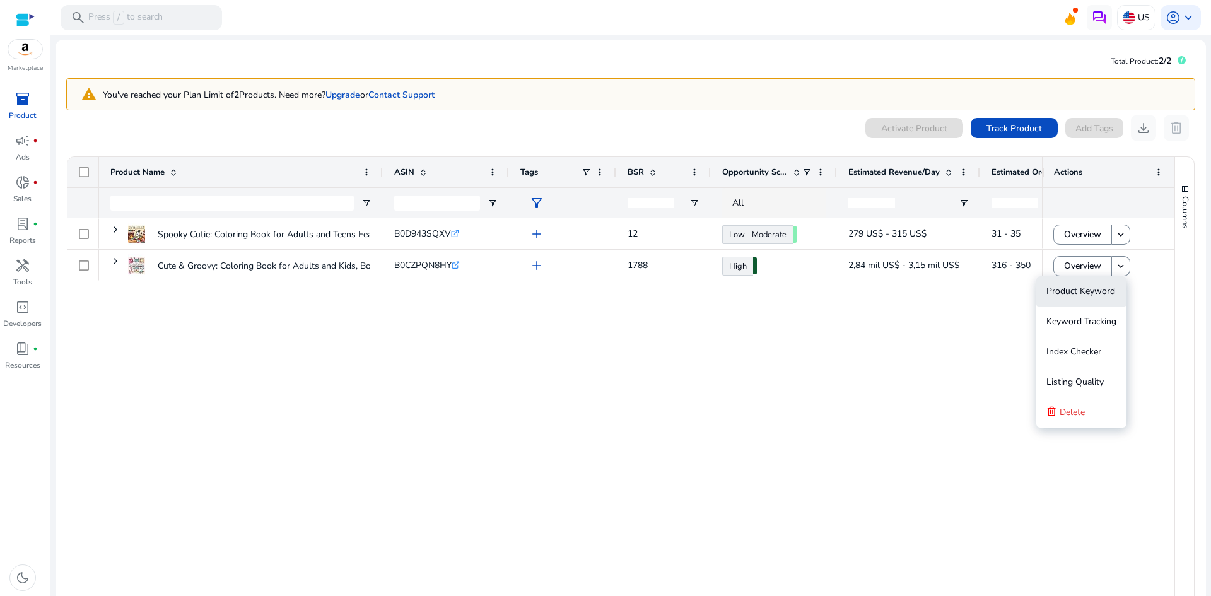
click at [1100, 286] on span "Product Keyword" at bounding box center [1081, 291] width 69 height 12
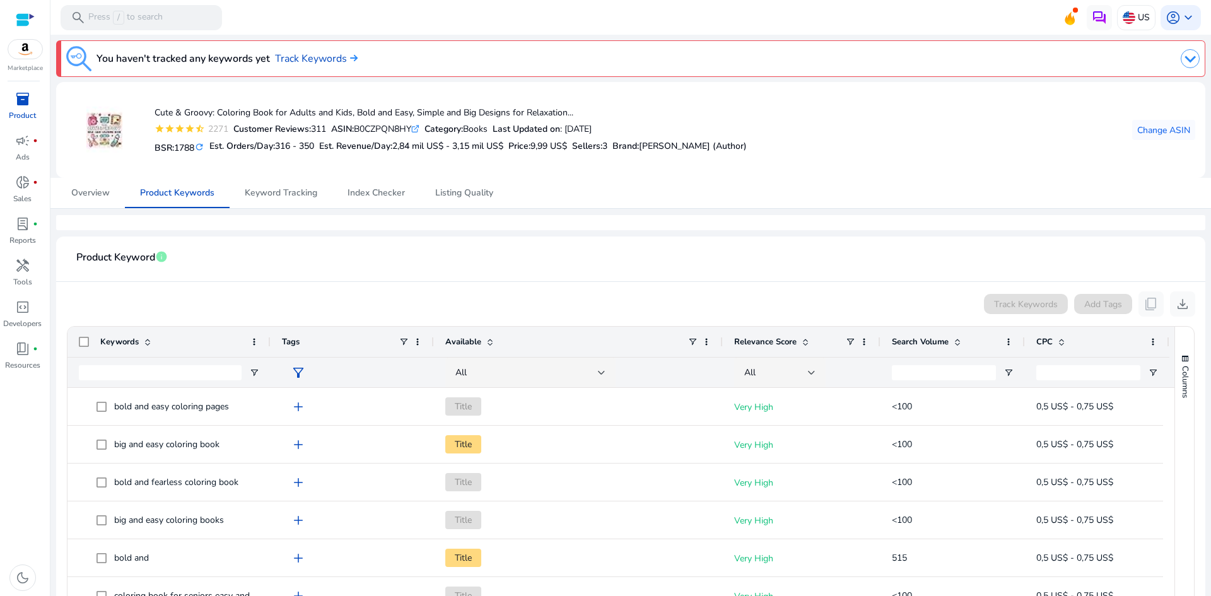
click at [18, 103] on span "inventory_2" at bounding box center [22, 98] width 15 height 15
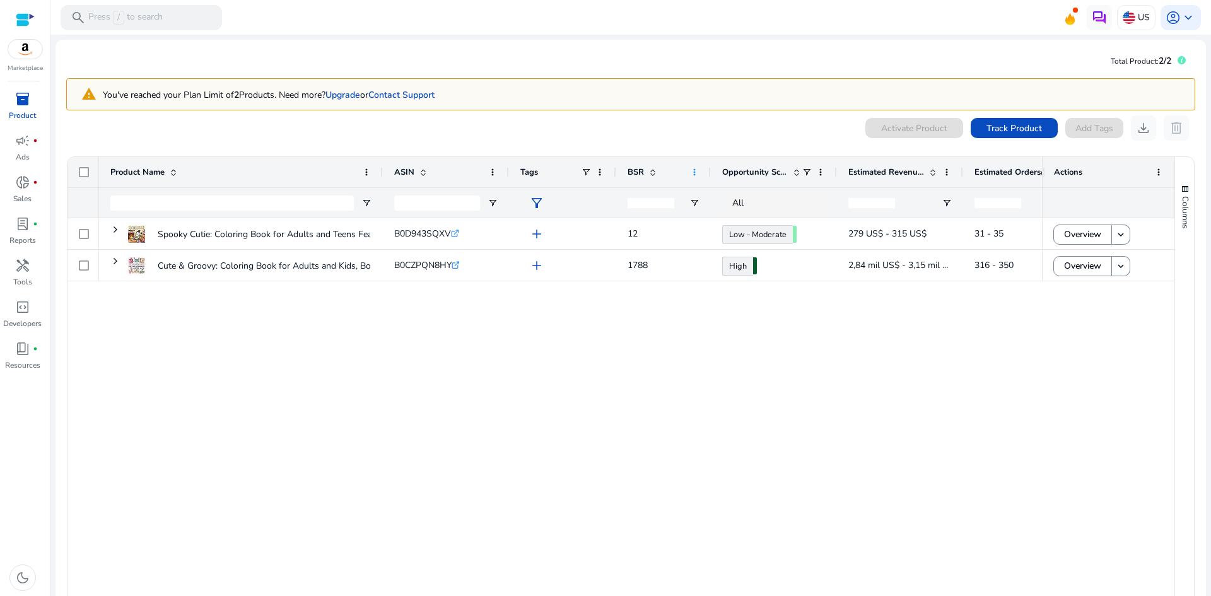
click at [693, 171] on span at bounding box center [695, 172] width 10 height 10
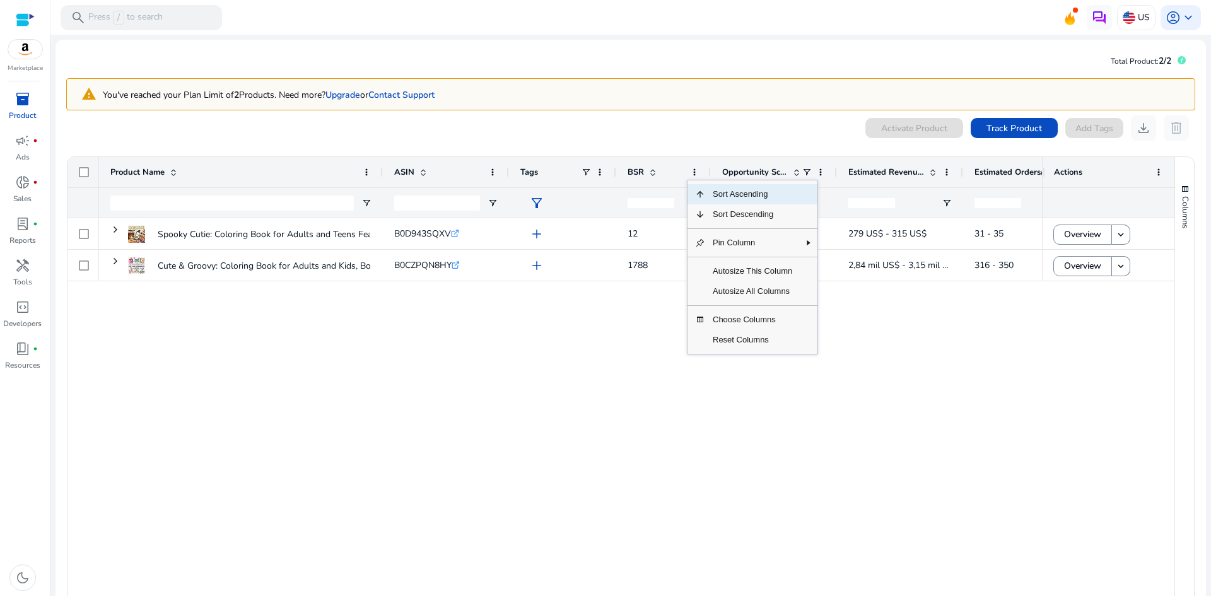
click at [667, 464] on div "Spooky Cutie: Coloring Book for Adults and Teens Featuring Adorable... B0D943SQ…" at bounding box center [570, 414] width 943 height 392
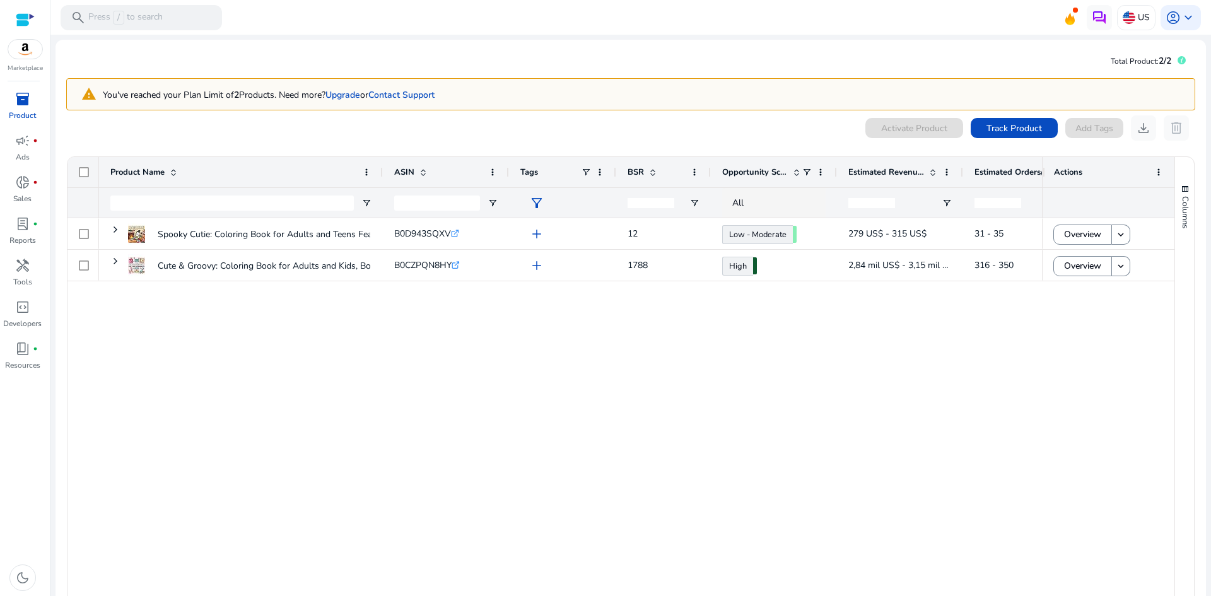
click at [584, 448] on div "Spooky Cutie: Coloring Book for Adults and Teens Featuring Adorable... B0D943SQ…" at bounding box center [570, 414] width 943 height 392
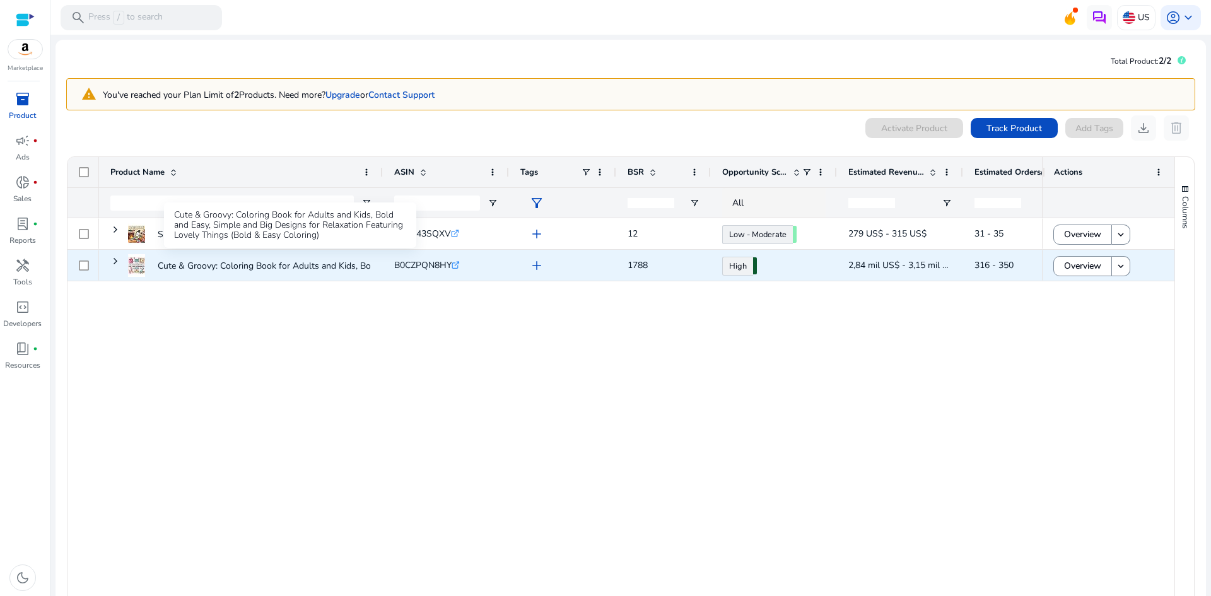
click at [282, 266] on p "Cute & Groovy: Coloring Book for Adults and Kids, Bold and Easy,..." at bounding box center [291, 266] width 266 height 26
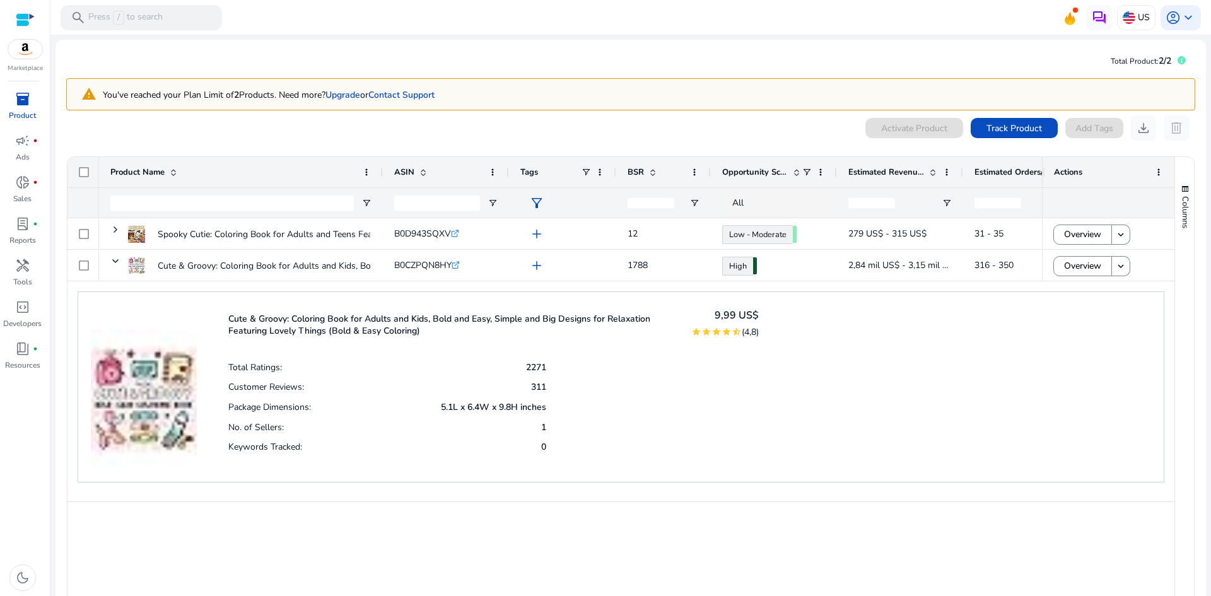
click at [382, 325] on p "Cute & Groovy: Coloring Book for Adults and Kids, Bold and Easy, Simple and Big…" at bounding box center [451, 325] width 447 height 24
click at [380, 317] on p "Cute & Groovy: Coloring Book for Adults and Kids, Bold and Easy, Simple and Big…" at bounding box center [451, 325] width 447 height 24
click at [349, 331] on p "Cute & Groovy: Coloring Book for Adults and Kids, Bold and Easy, Simple and Big…" at bounding box center [451, 325] width 447 height 24
drag, startPoint x: 226, startPoint y: 324, endPoint x: 432, endPoint y: 333, distance: 205.2
click at [432, 333] on div "Cute & Groovy: Coloring Book for Adults and Kids, Bold and Easy, Simple and Big…" at bounding box center [621, 386] width 1087 height 191
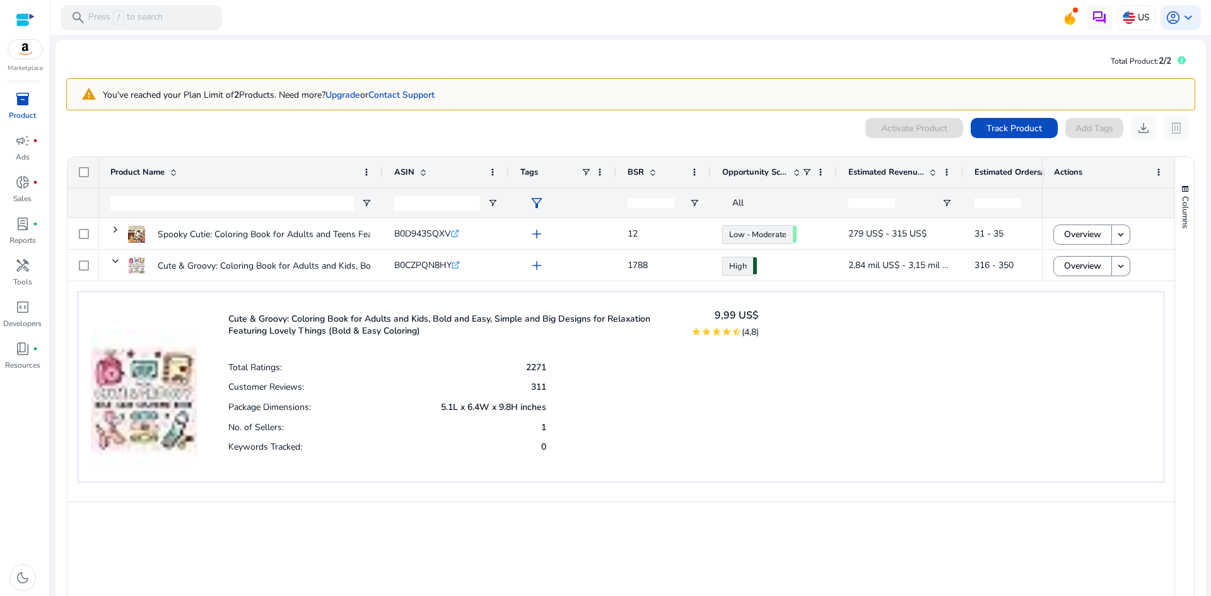
click at [430, 343] on div "Cute & Groovy: Coloring Book for Adults and Kids, Bold and Easy, Simple and Big…" at bounding box center [493, 325] width 531 height 40
click at [272, 339] on div "Cute & Groovy: Coloring Book for Adults and Kids, Bold and Easy, Simple and Big…" at bounding box center [493, 325] width 531 height 40
click at [189, 370] on img at bounding box center [144, 387] width 106 height 165
click at [178, 373] on img at bounding box center [144, 387] width 106 height 165
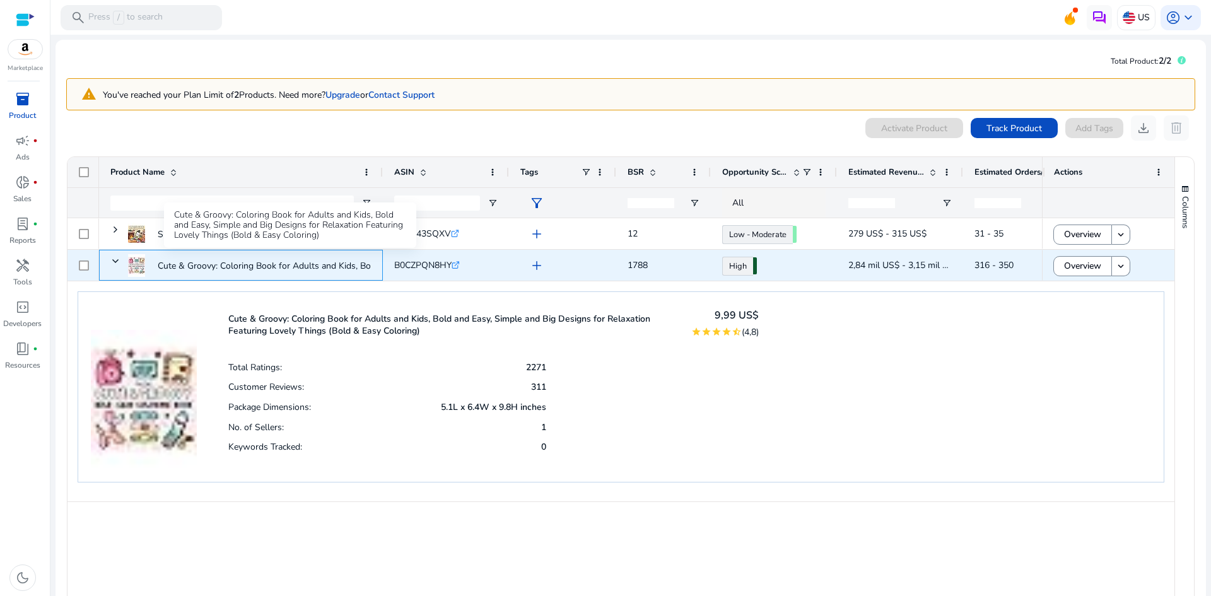
click at [212, 267] on p "Cute & Groovy: Coloring Book for Adults and Kids, Bold and Easy,..." at bounding box center [291, 266] width 266 height 26
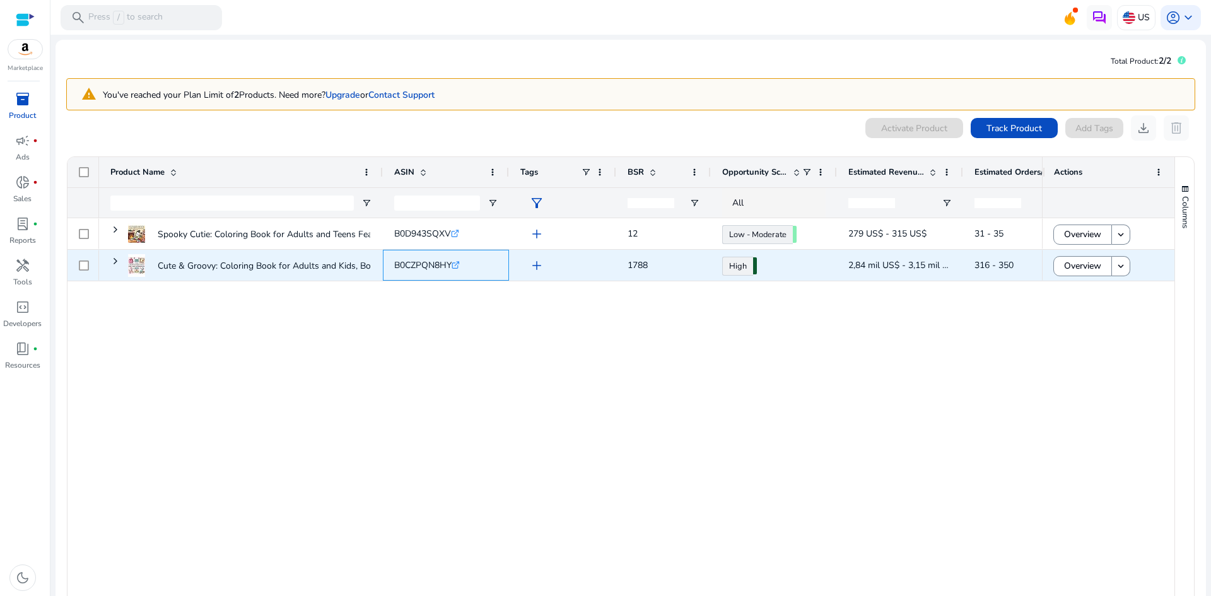
click at [459, 266] on icon at bounding box center [457, 264] width 4 height 4
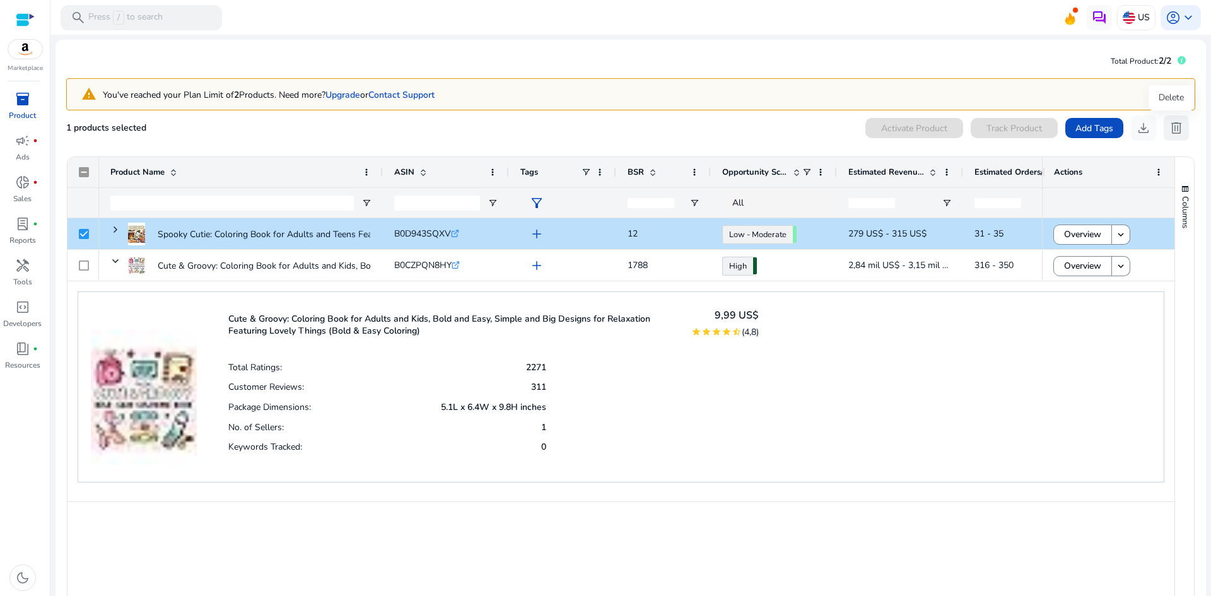
click at [1178, 125] on span "delete" at bounding box center [1176, 127] width 15 height 15
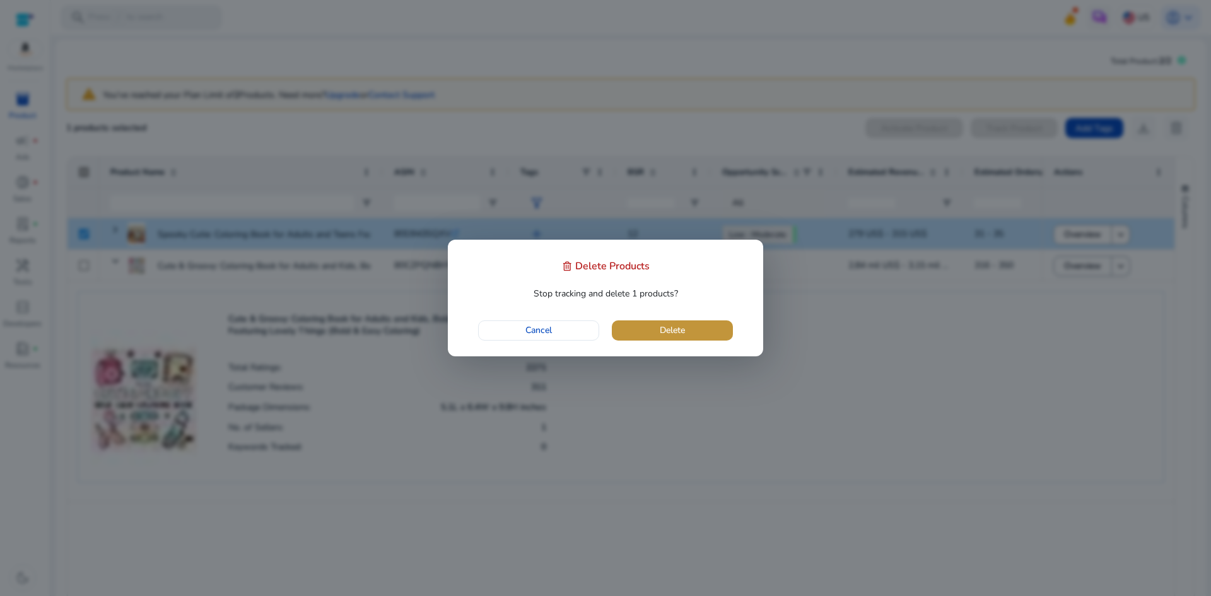
click at [634, 333] on span "button" at bounding box center [672, 330] width 121 height 30
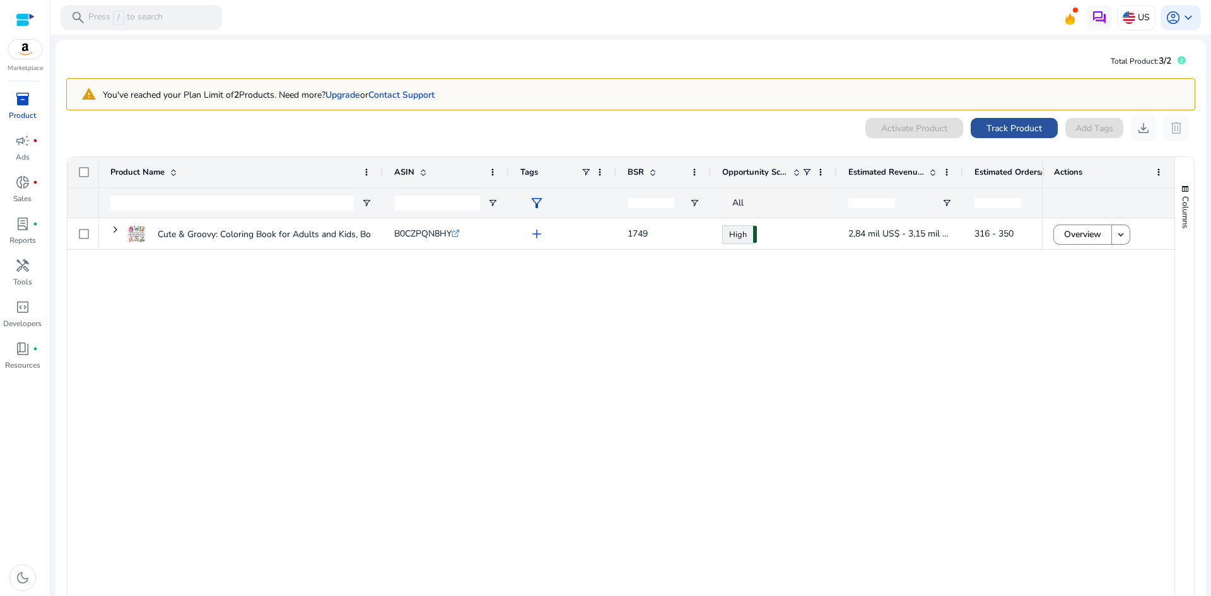
click at [1007, 126] on span "Track Product" at bounding box center [1015, 128] width 56 height 13
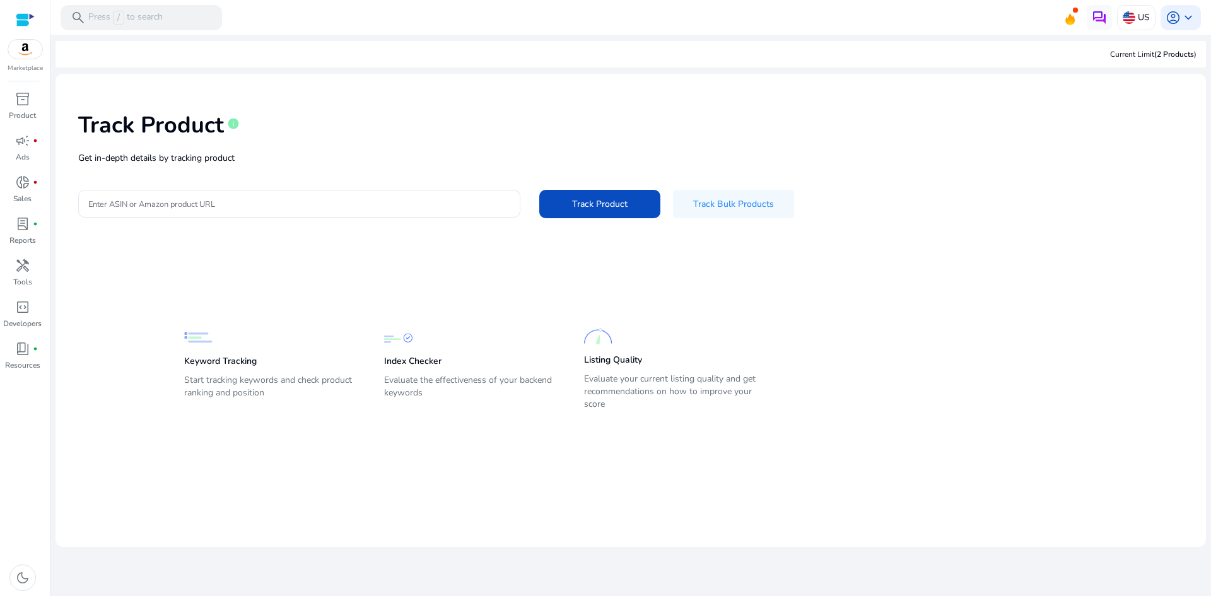
click at [232, 168] on div "Track Product info Get in-depth details by tracking product Enter ASIN or Amazo…" at bounding box center [631, 164] width 1130 height 160
click at [206, 198] on input "Enter ASIN or Amazon product URL" at bounding box center [299, 204] width 422 height 14
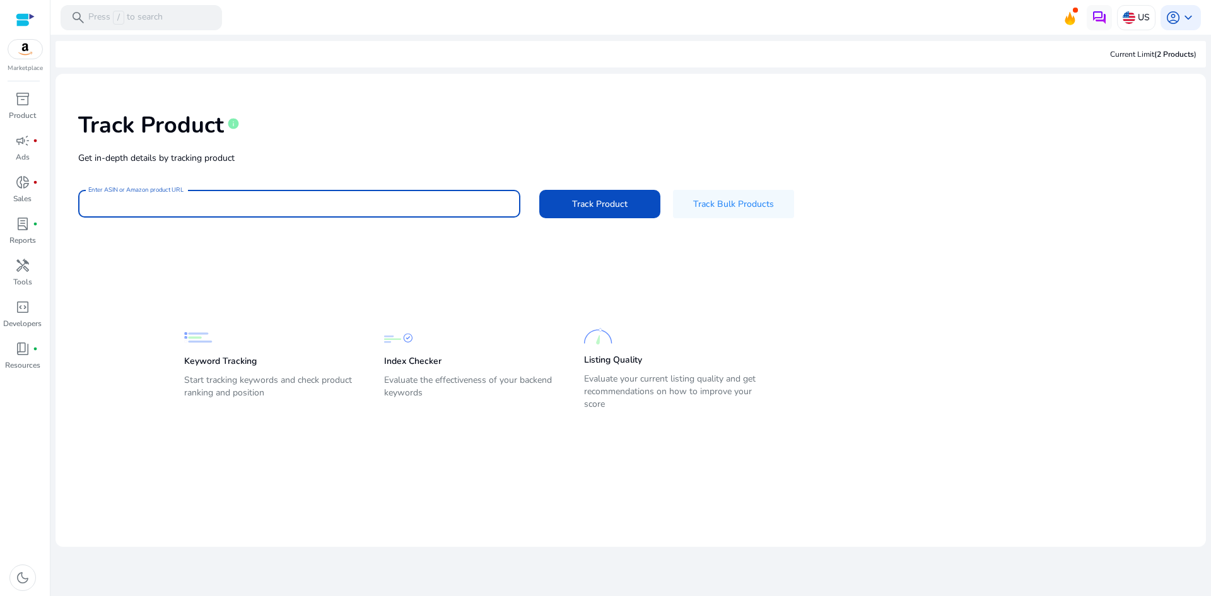
paste input "**********"
drag, startPoint x: 233, startPoint y: 187, endPoint x: 232, endPoint y: 194, distance: 7.2
click at [228, 188] on div "**********" at bounding box center [631, 164] width 1130 height 160
drag, startPoint x: 189, startPoint y: 198, endPoint x: 77, endPoint y: 200, distance: 111.7
click at [77, 200] on div "**********" at bounding box center [631, 164] width 1130 height 160
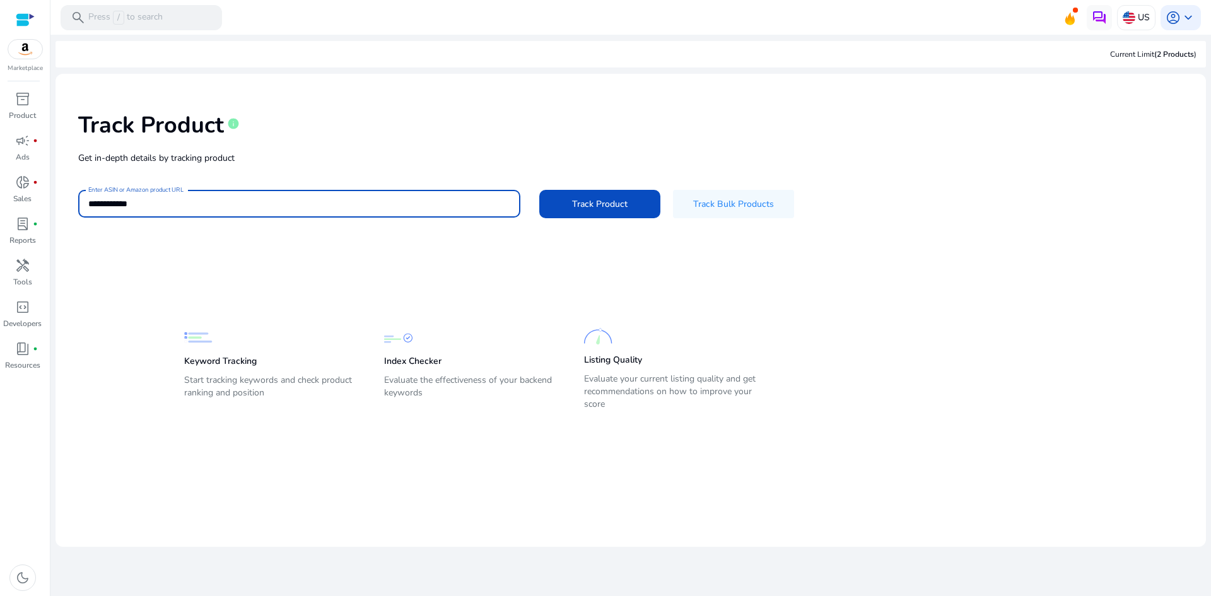
paste input
type input "**********"
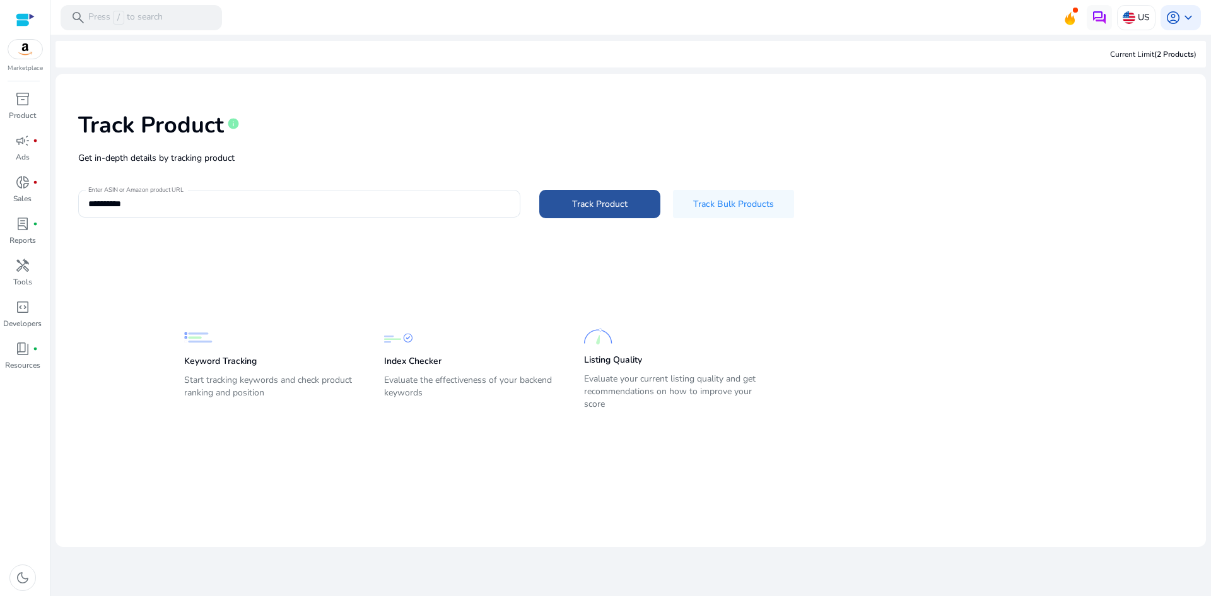
click at [603, 210] on span "Track Product" at bounding box center [600, 203] width 56 height 13
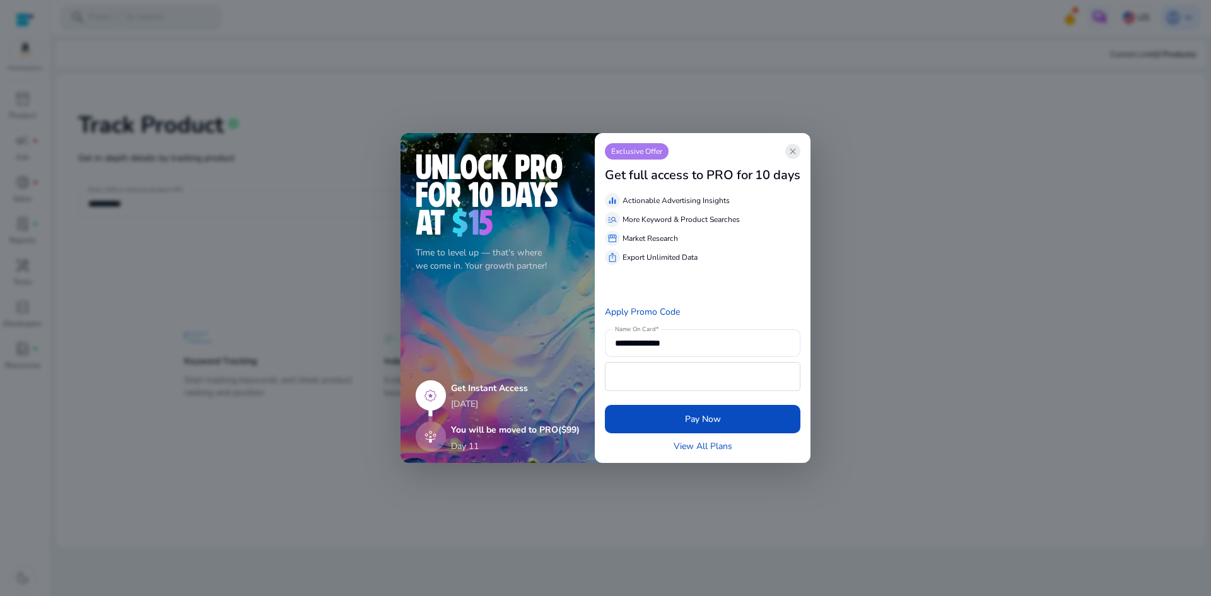
click at [792, 153] on span "close" at bounding box center [793, 151] width 10 height 10
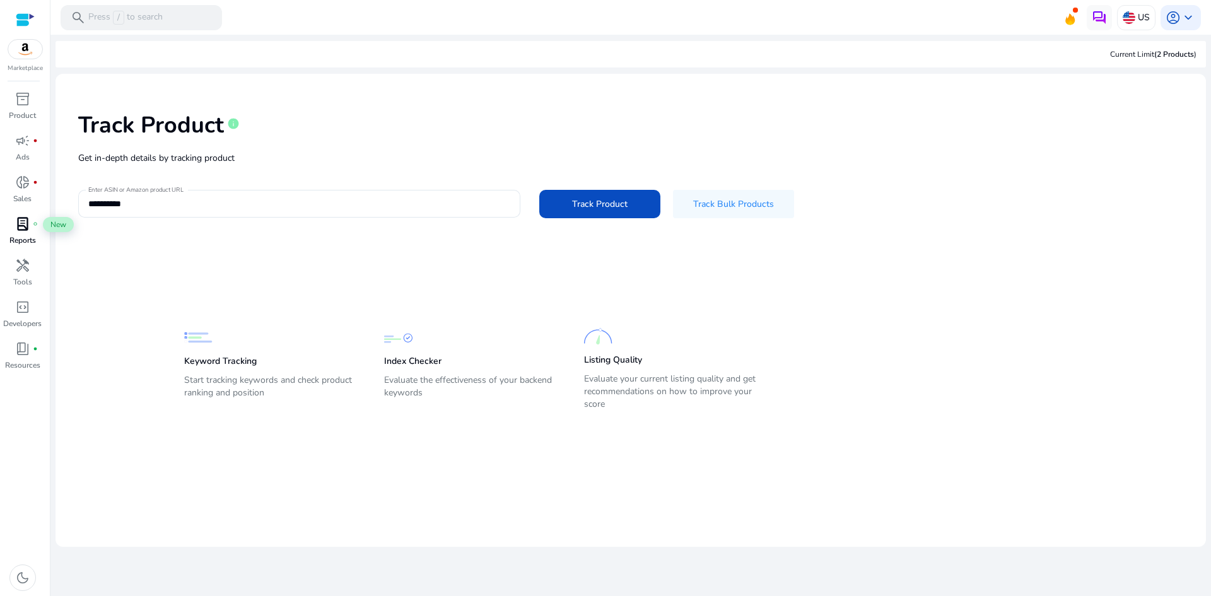
click at [15, 230] on span "lab_profile" at bounding box center [22, 223] width 15 height 15
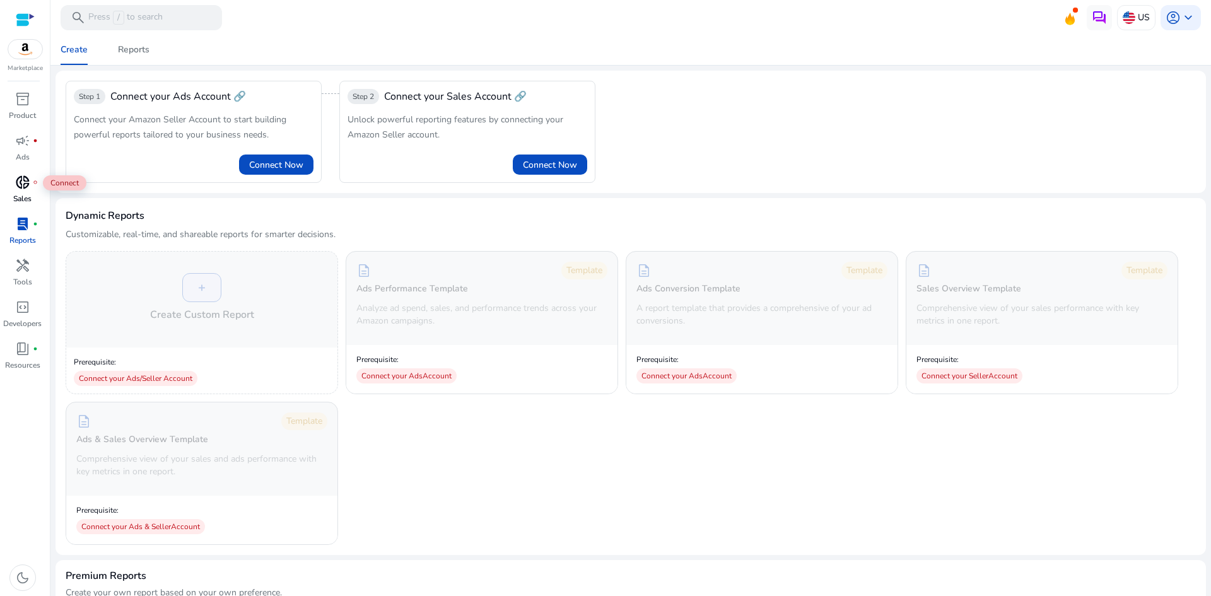
click at [18, 190] on span "donut_small" at bounding box center [22, 182] width 15 height 15
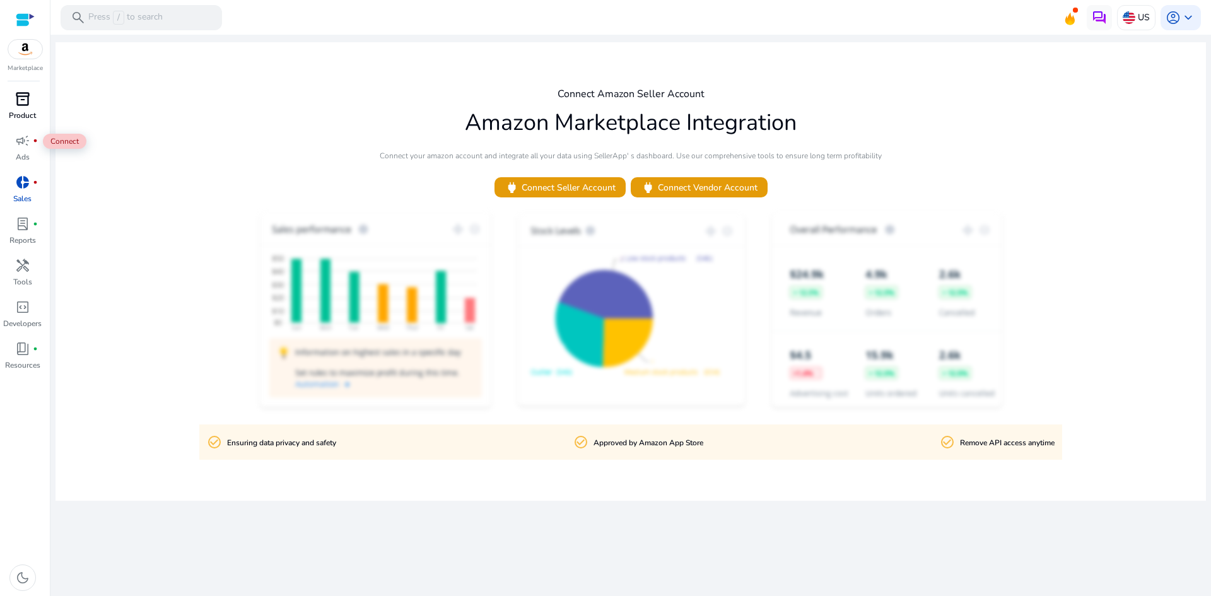
click at [23, 107] on span "inventory_2" at bounding box center [22, 98] width 15 height 15
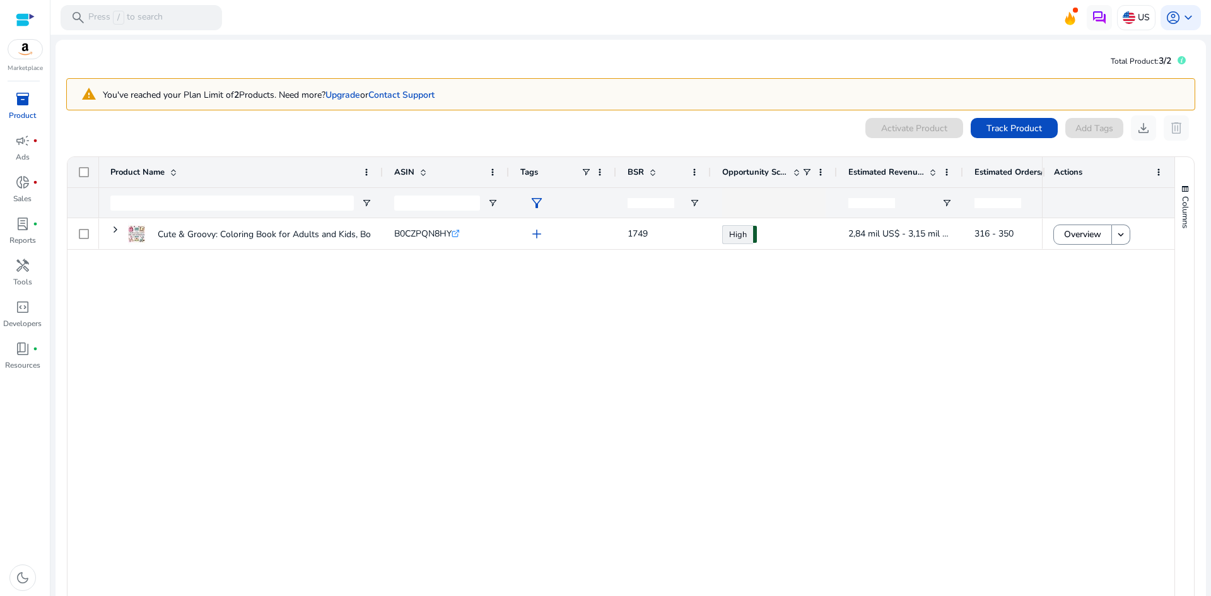
click at [462, 339] on div "Cute & Groovy: Coloring Book for Adults and Kids, Bold and Easy,... B0CZPQN8HY …" at bounding box center [570, 414] width 943 height 392
click at [1019, 135] on span at bounding box center [1014, 128] width 87 height 30
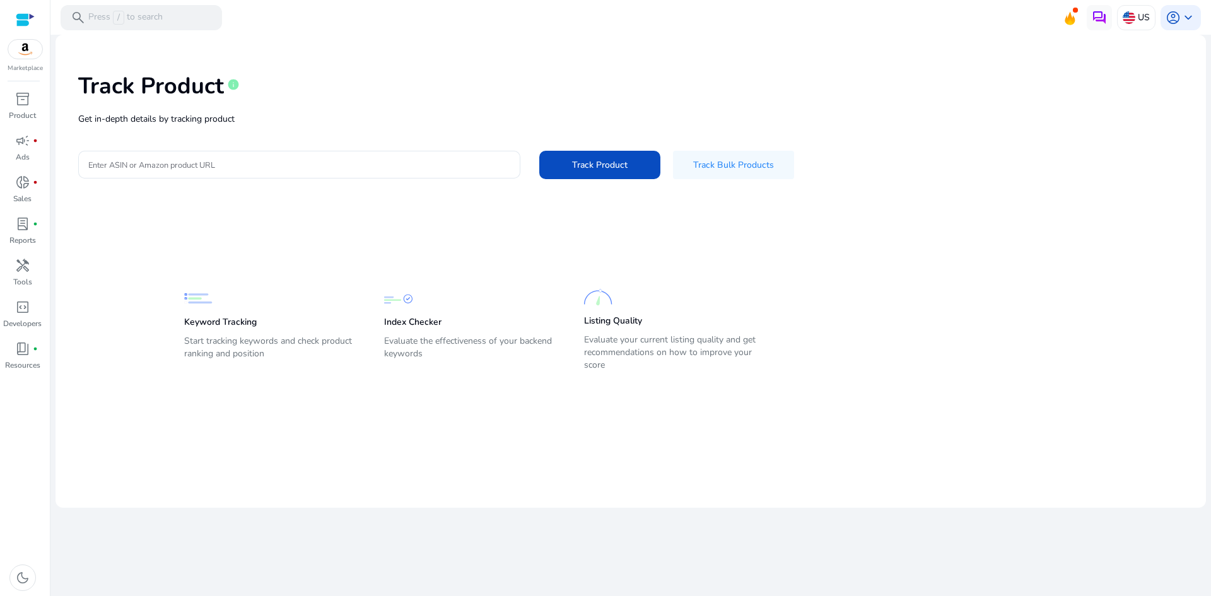
click at [300, 126] on p "Get in-depth details by tracking product" at bounding box center [630, 118] width 1105 height 13
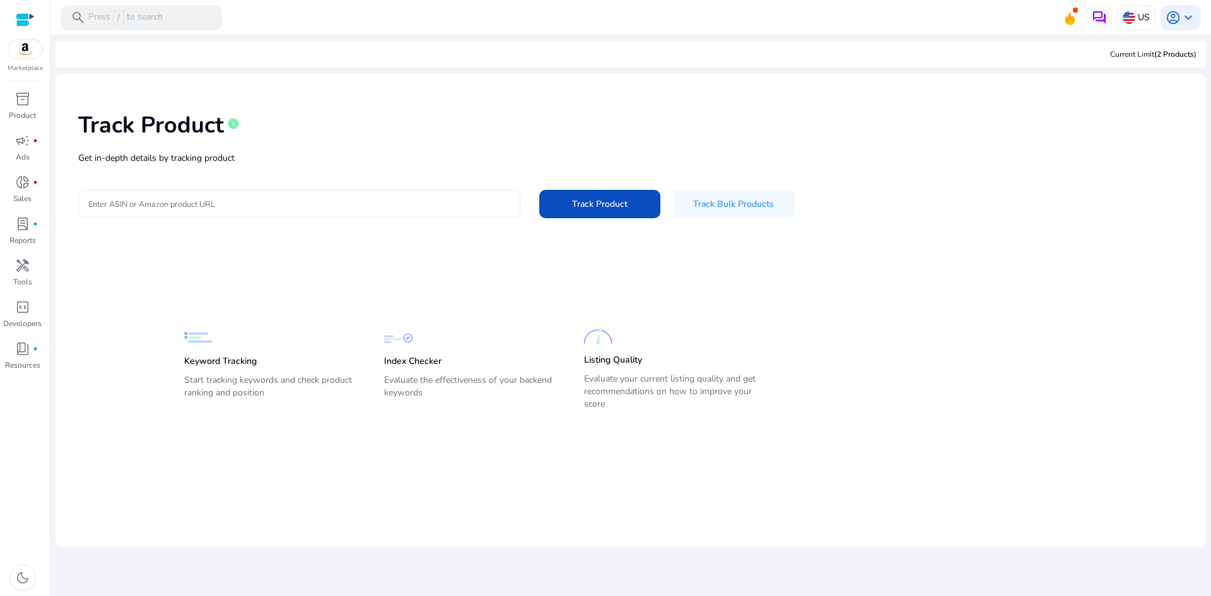
drag, startPoint x: 293, startPoint y: 189, endPoint x: 304, endPoint y: 203, distance: 17.0
click at [293, 189] on div "Track Product info Get in-depth details by tracking product Enter ASIN or Amazo…" at bounding box center [631, 164] width 1130 height 160
drag, startPoint x: 326, startPoint y: 199, endPoint x: 348, endPoint y: 208, distance: 23.8
click at [325, 197] on input "Enter ASIN or Amazon product URL" at bounding box center [299, 204] width 422 height 14
paste input "**********"
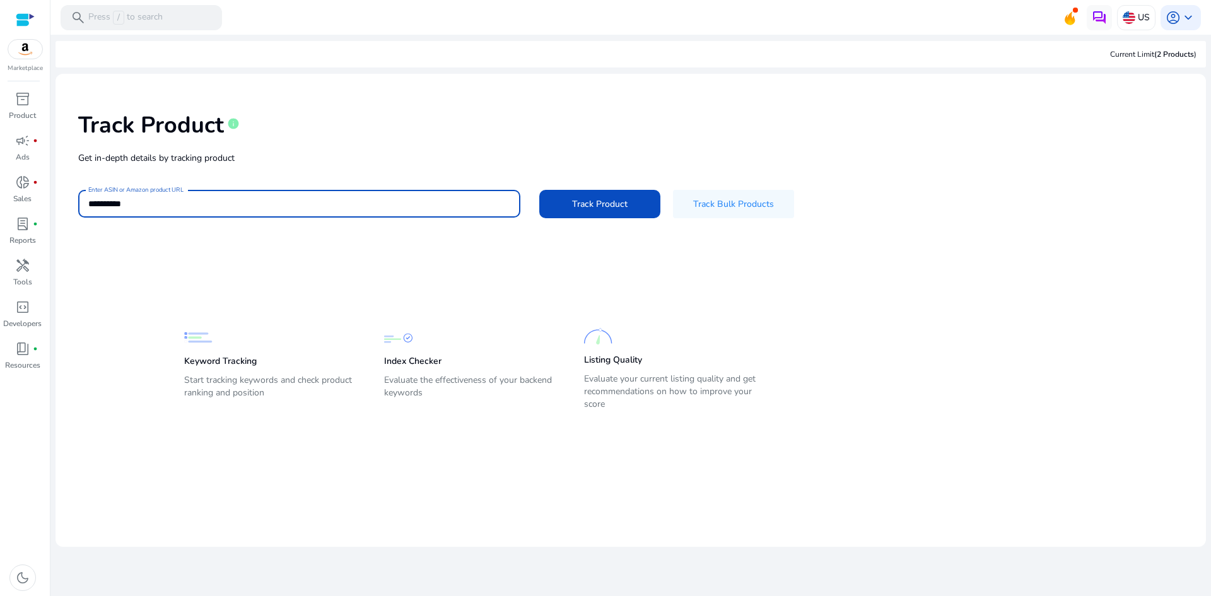
type input "**********"
click at [587, 201] on span "Track Product" at bounding box center [600, 203] width 56 height 13
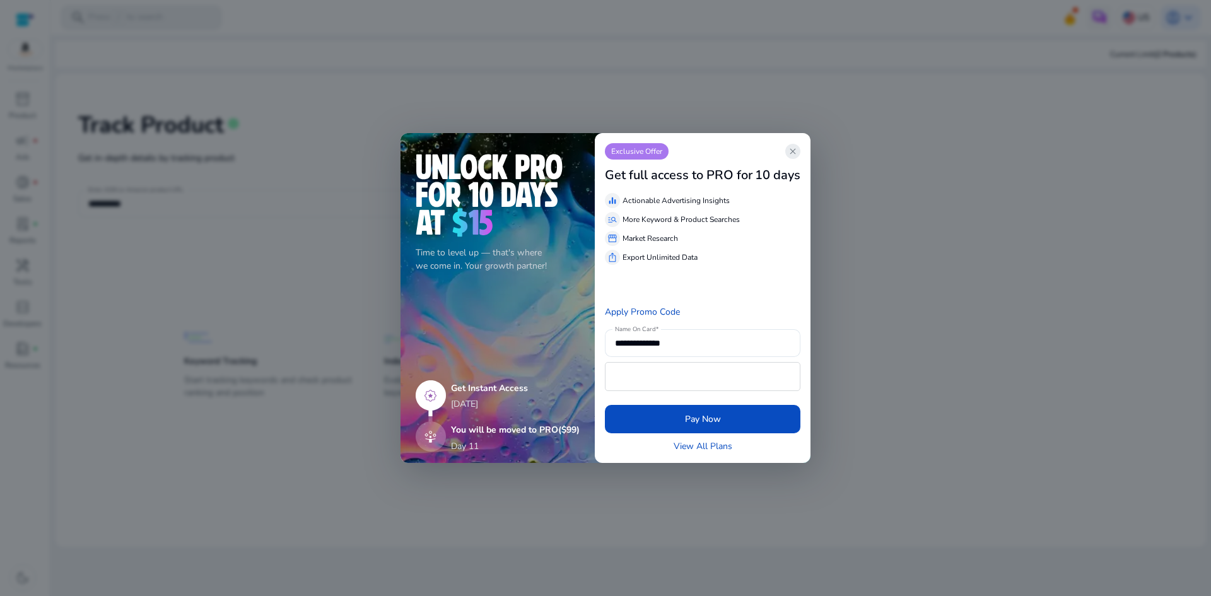
click at [796, 151] on span "close" at bounding box center [793, 151] width 10 height 10
